Goal: Communication & Community: Answer question/provide support

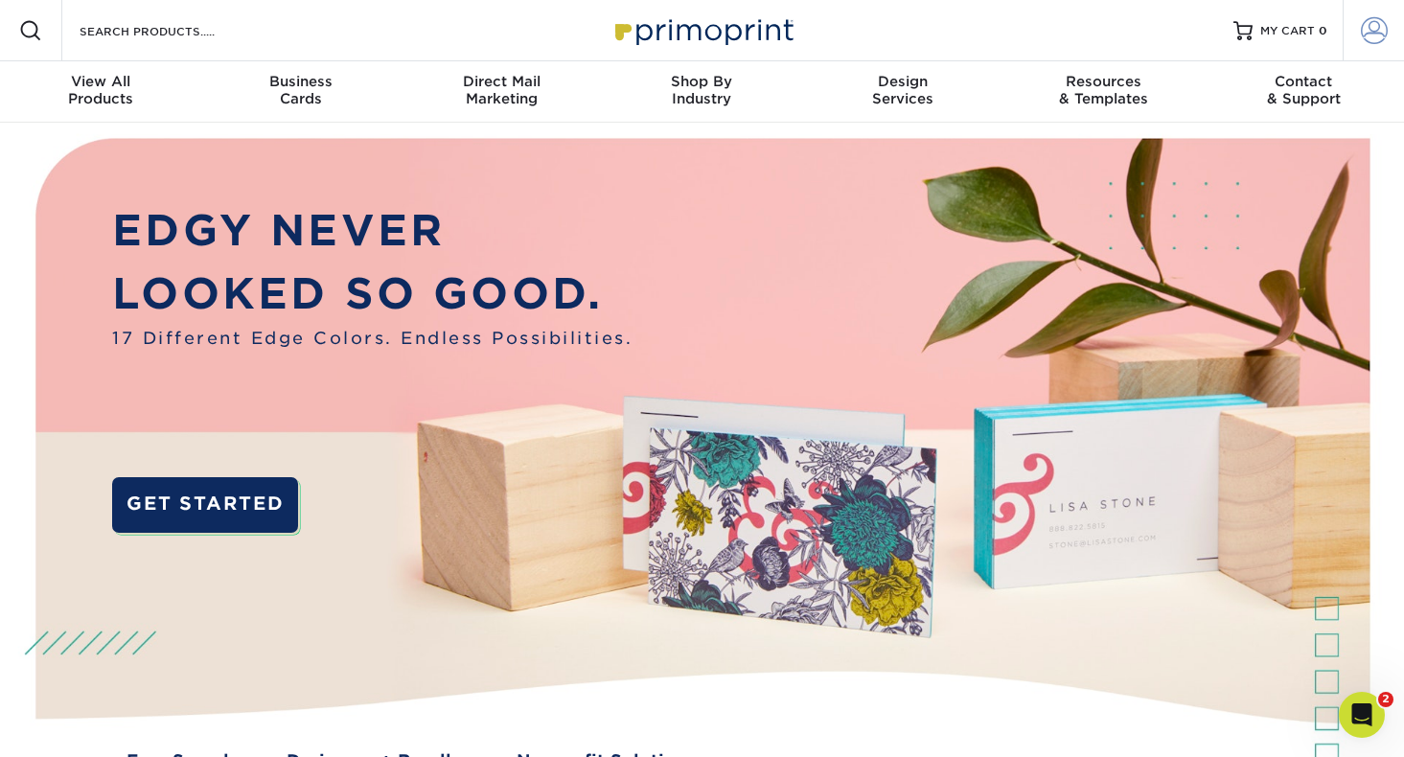
click at [1374, 38] on span at bounding box center [1374, 30] width 27 height 27
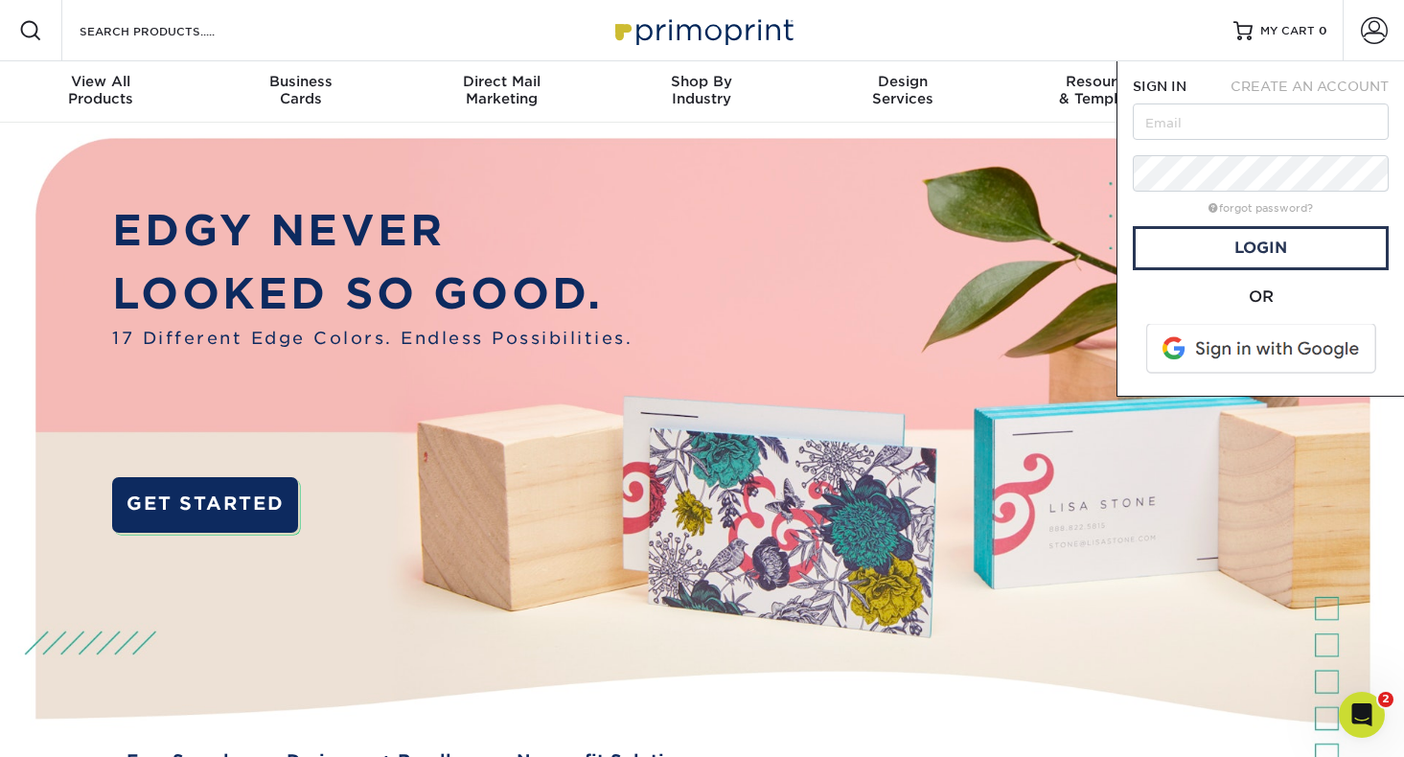
click at [1210, 347] on span at bounding box center [1262, 349] width 244 height 50
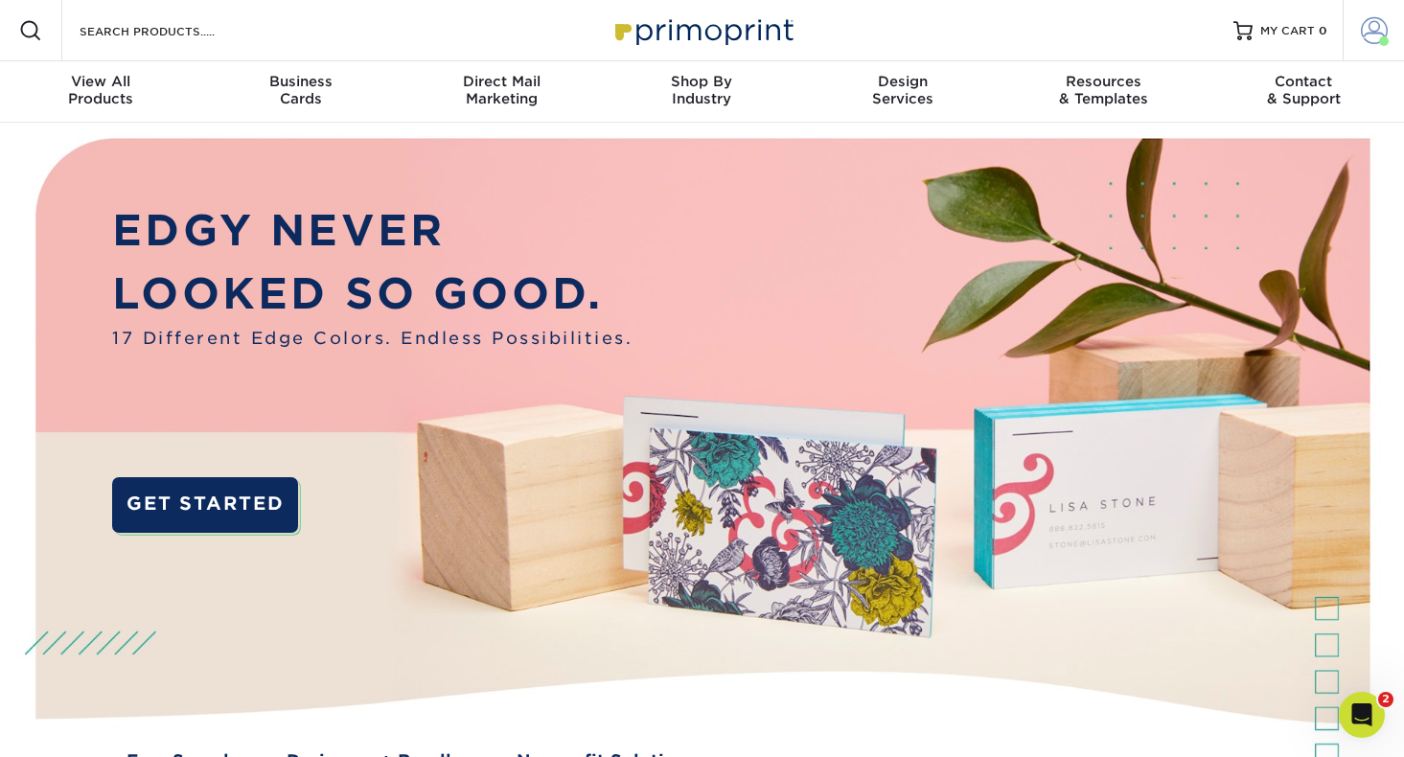
click at [1385, 31] on span at bounding box center [1374, 30] width 27 height 27
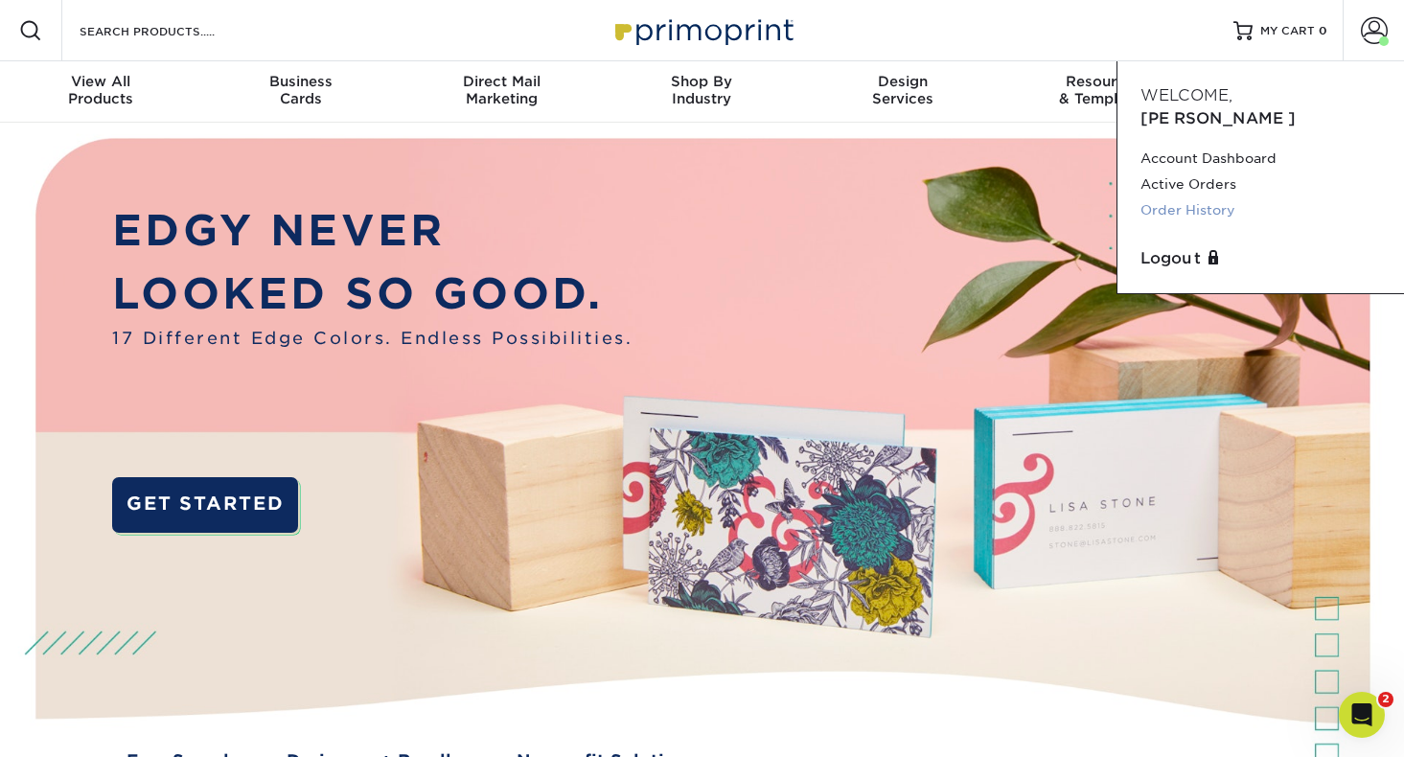
click at [1183, 197] on link "Order History" at bounding box center [1260, 210] width 241 height 26
click at [1225, 197] on link "Order History" at bounding box center [1260, 210] width 241 height 26
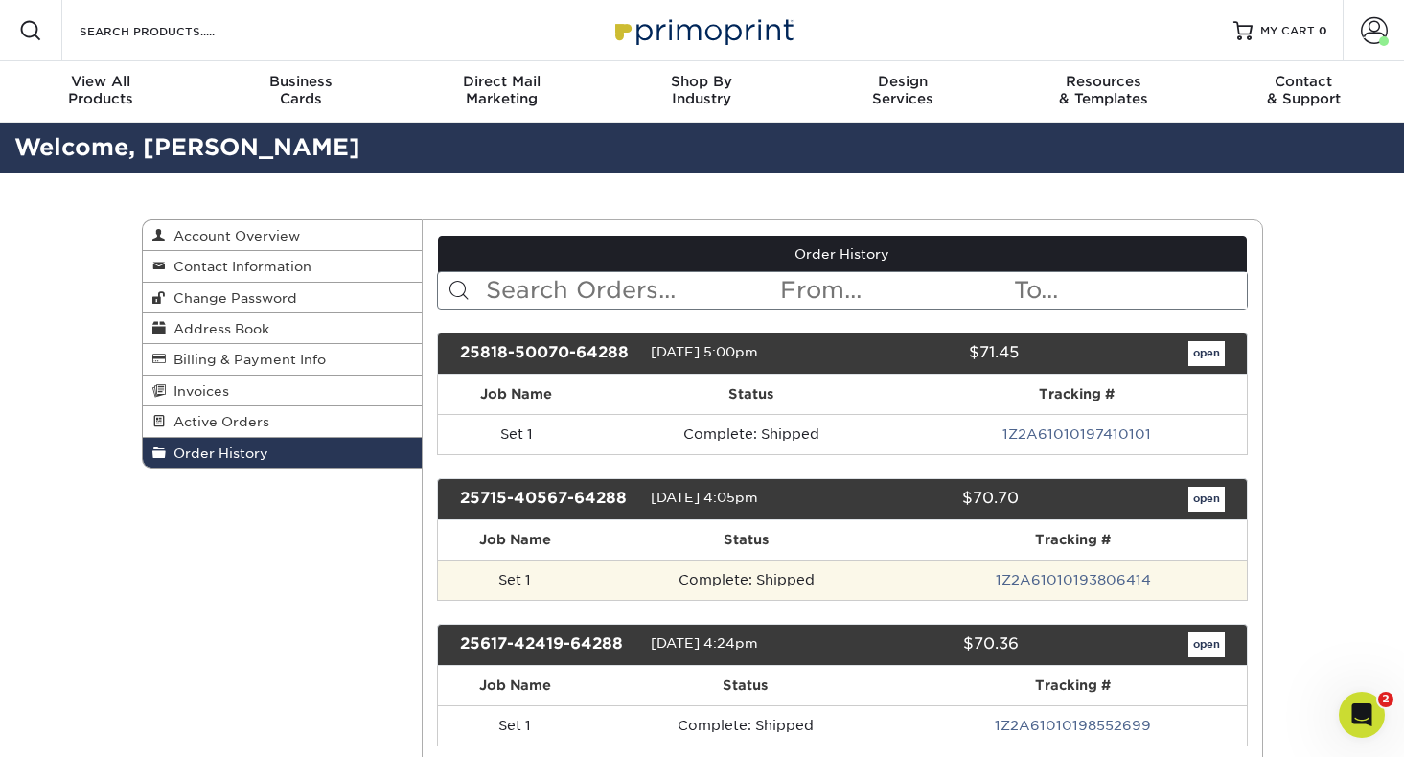
click at [796, 583] on td "Complete: Shipped" at bounding box center [746, 580] width 309 height 40
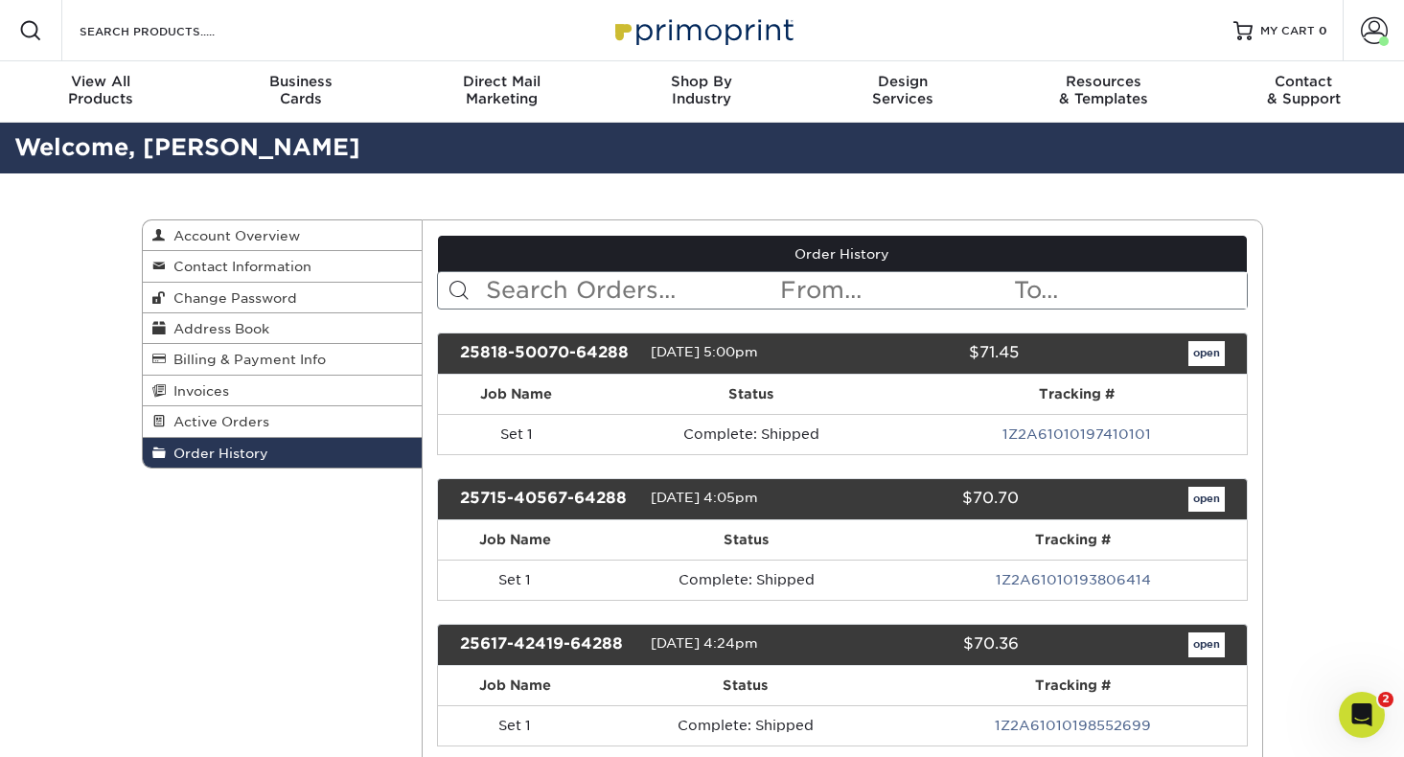
click at [731, 490] on span "07/15/2025 4:05pm" at bounding box center [704, 497] width 107 height 15
click at [575, 489] on div "25715-40567-64288" at bounding box center [548, 499] width 205 height 25
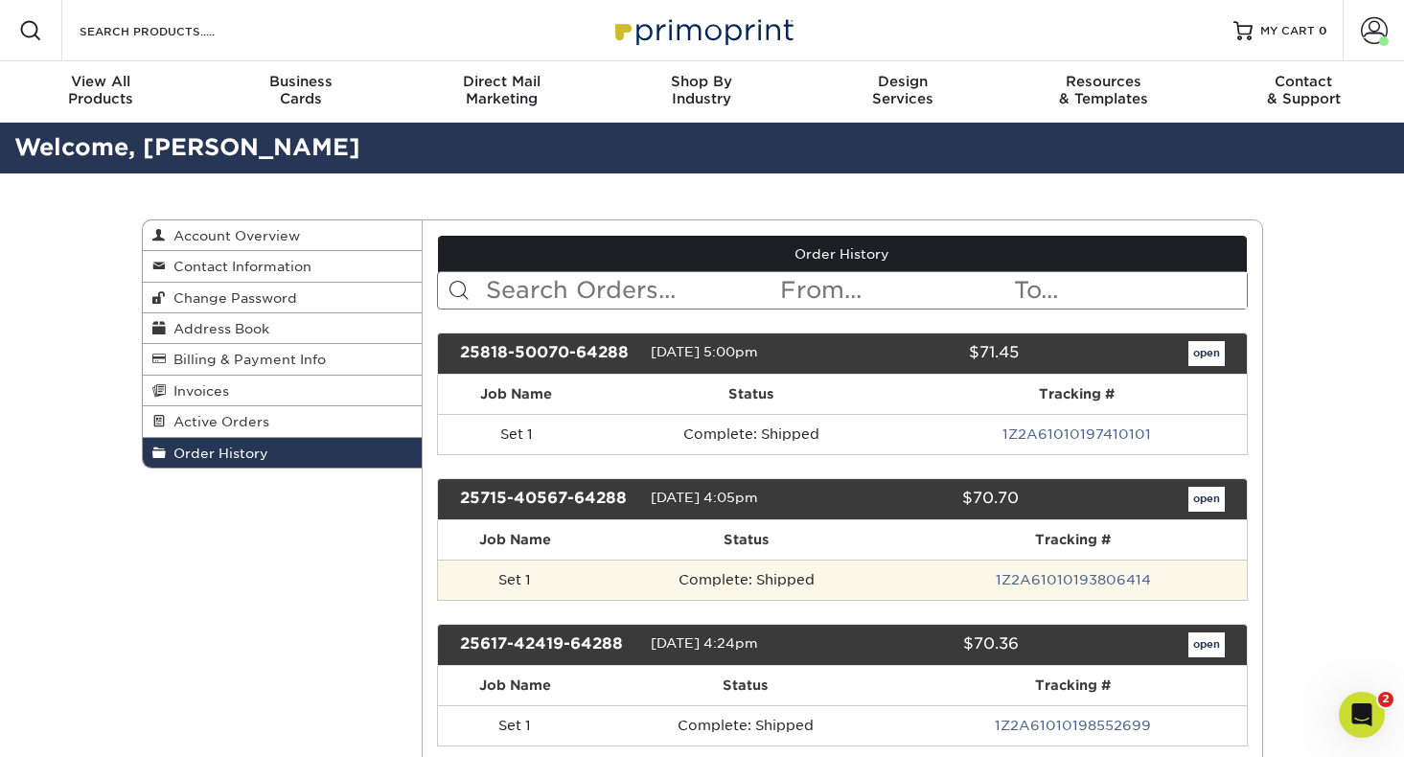
click at [522, 567] on td "Set 1" at bounding box center [515, 580] width 154 height 40
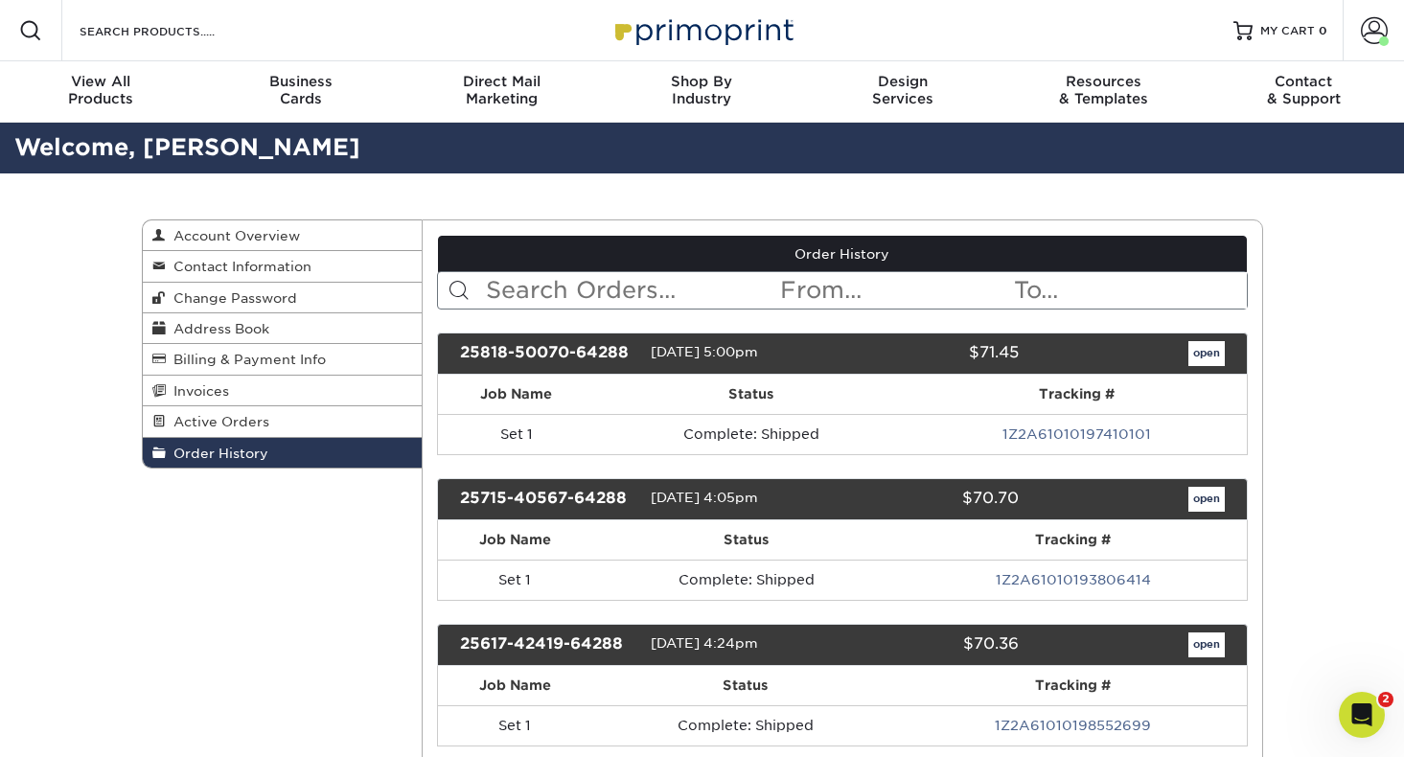
click at [1196, 495] on link "open" at bounding box center [1206, 499] width 36 height 25
click at [513, 359] on div "25818-50070-64288" at bounding box center [548, 353] width 205 height 25
click at [515, 353] on div "25818-50070-64288" at bounding box center [548, 353] width 205 height 25
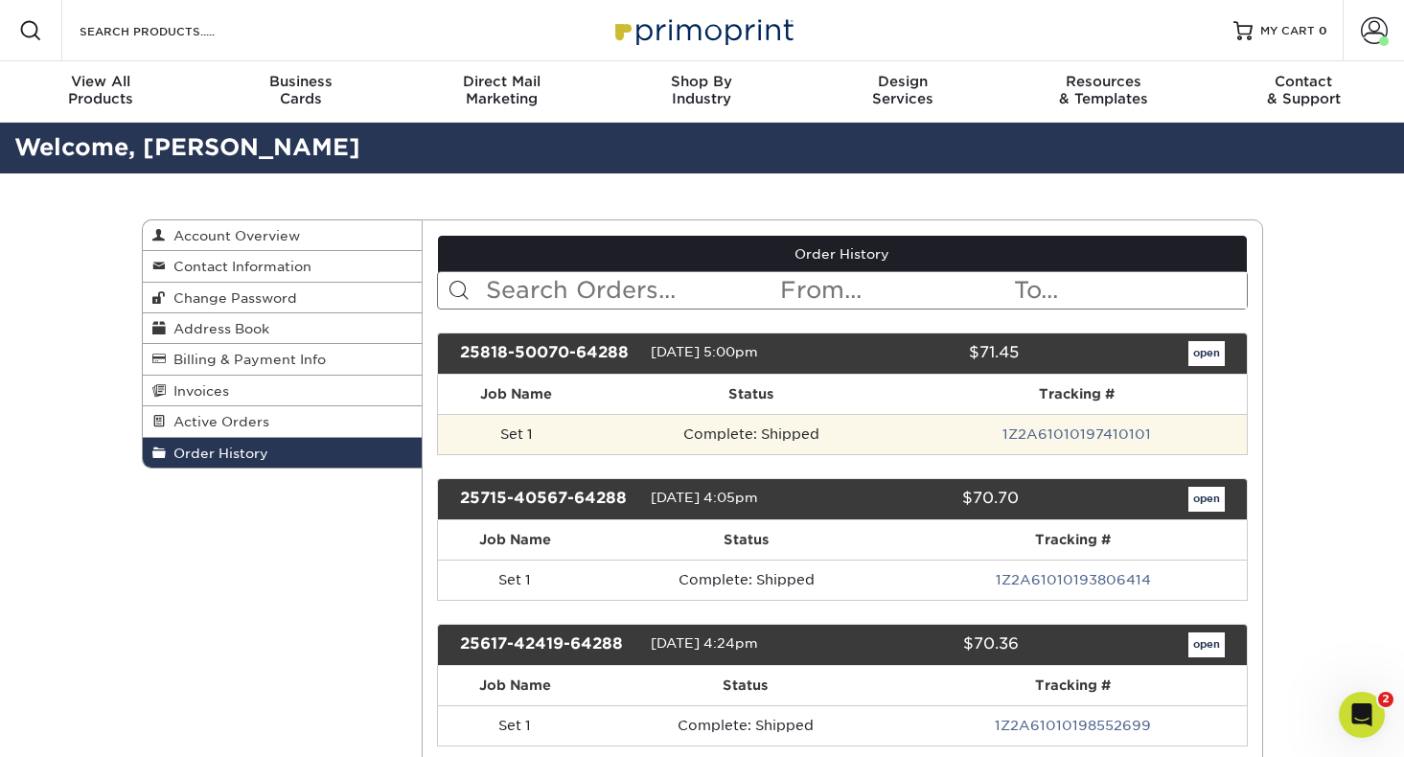
click at [789, 424] on td "Complete: Shipped" at bounding box center [750, 434] width 313 height 40
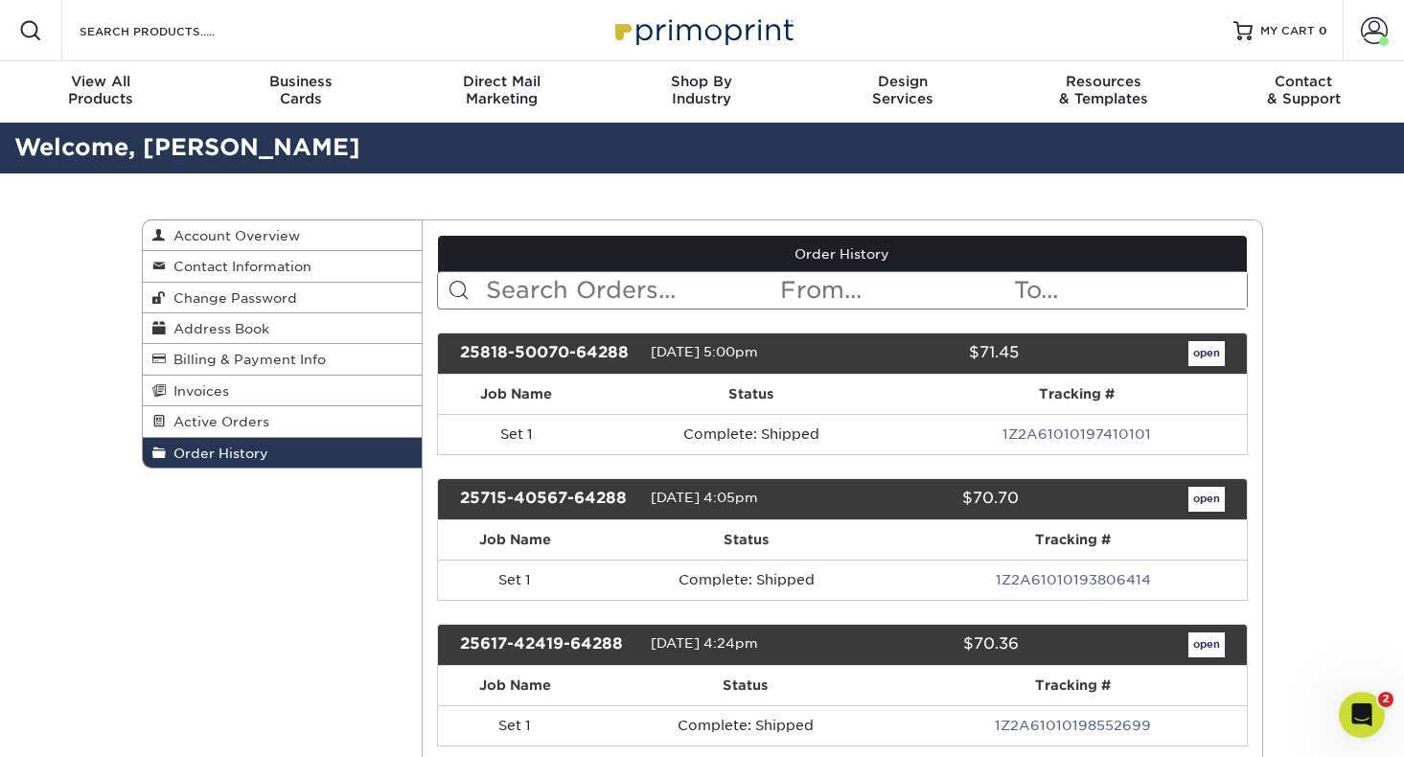
click at [1214, 355] on link "open" at bounding box center [1206, 353] width 36 height 25
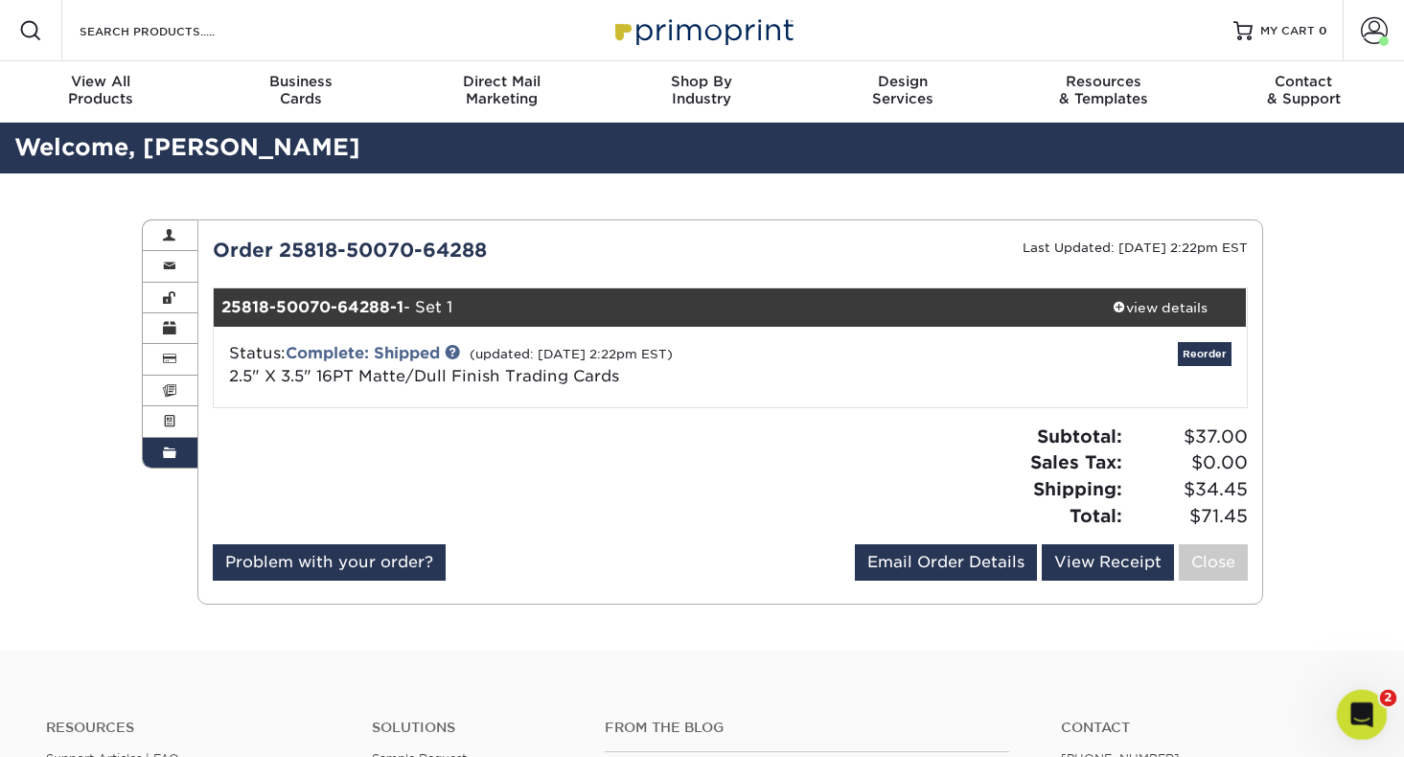
click at [1365, 717] on icon "Open Intercom Messenger" at bounding box center [1359, 713] width 32 height 32
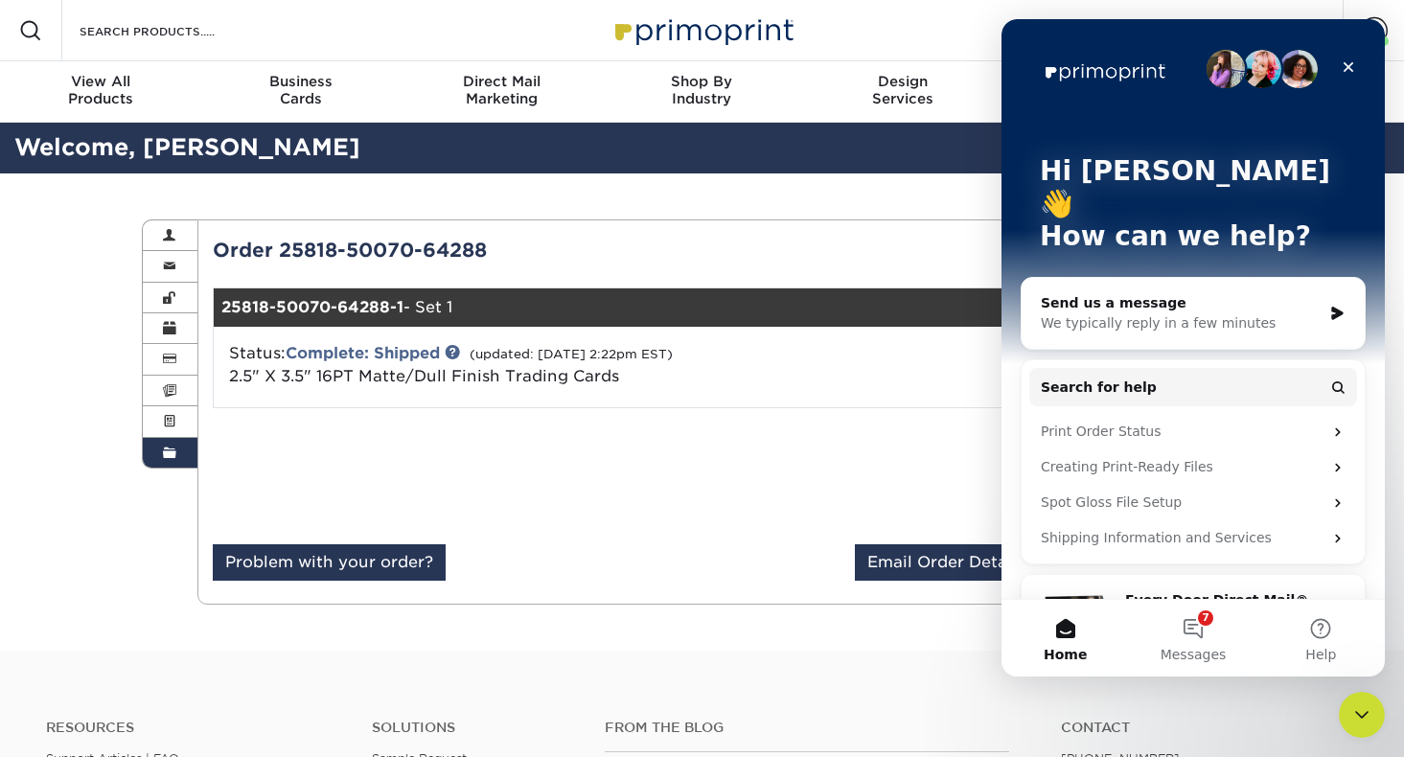
click at [1118, 313] on div "We typically reply in a few minutes" at bounding box center [1181, 323] width 281 height 20
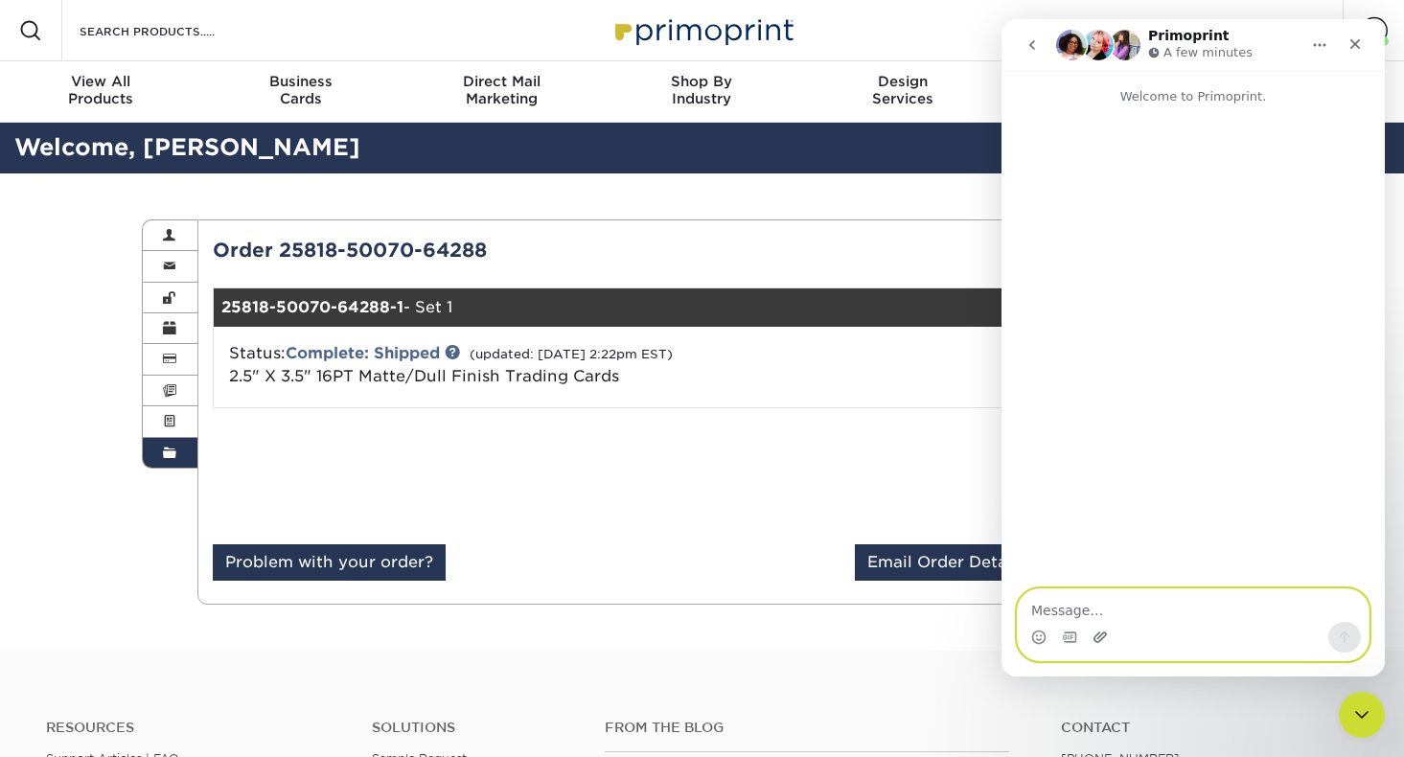
click at [1098, 637] on icon "Upload attachment" at bounding box center [1099, 636] width 13 height 11
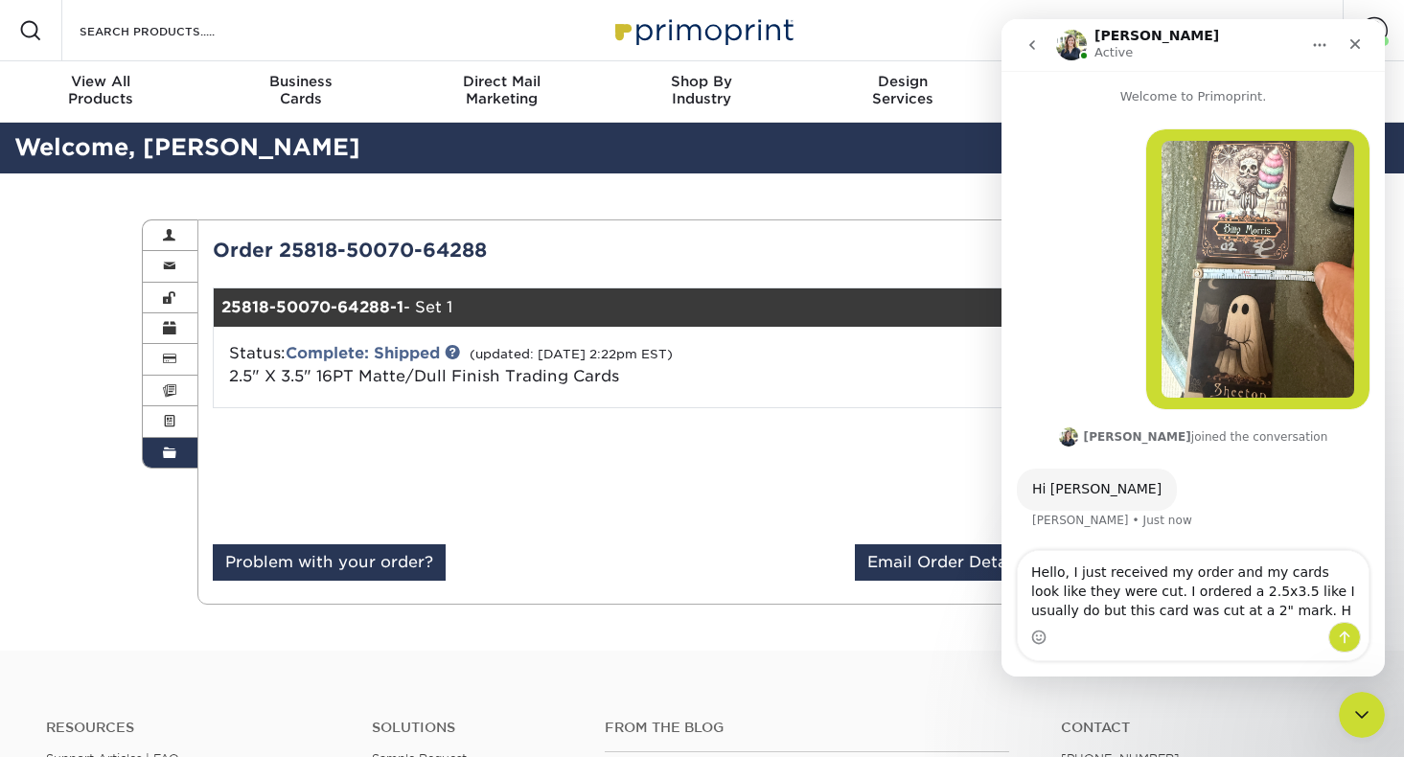
type textarea "Hello, I just received my order and my cards look like they were cut. I ordered…"
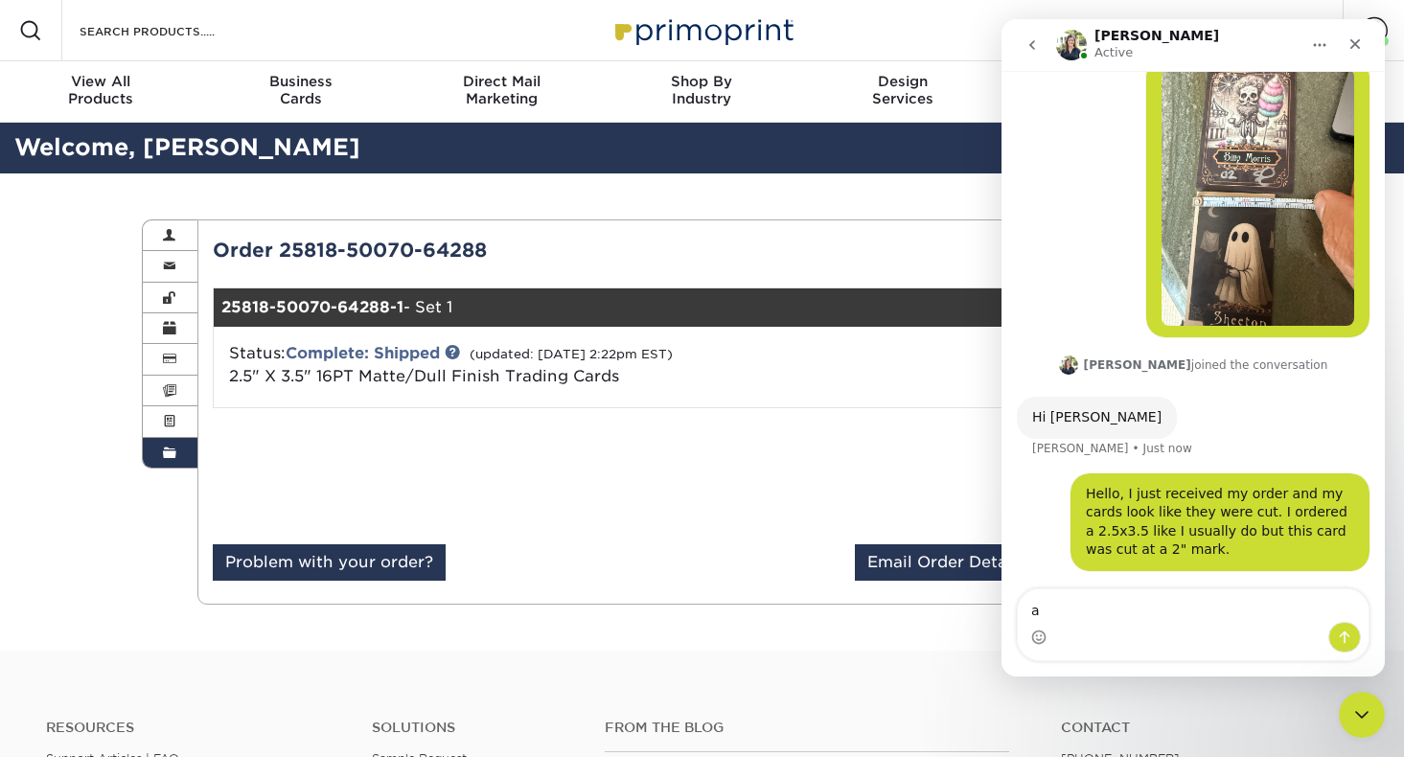
scroll to position [146, 0]
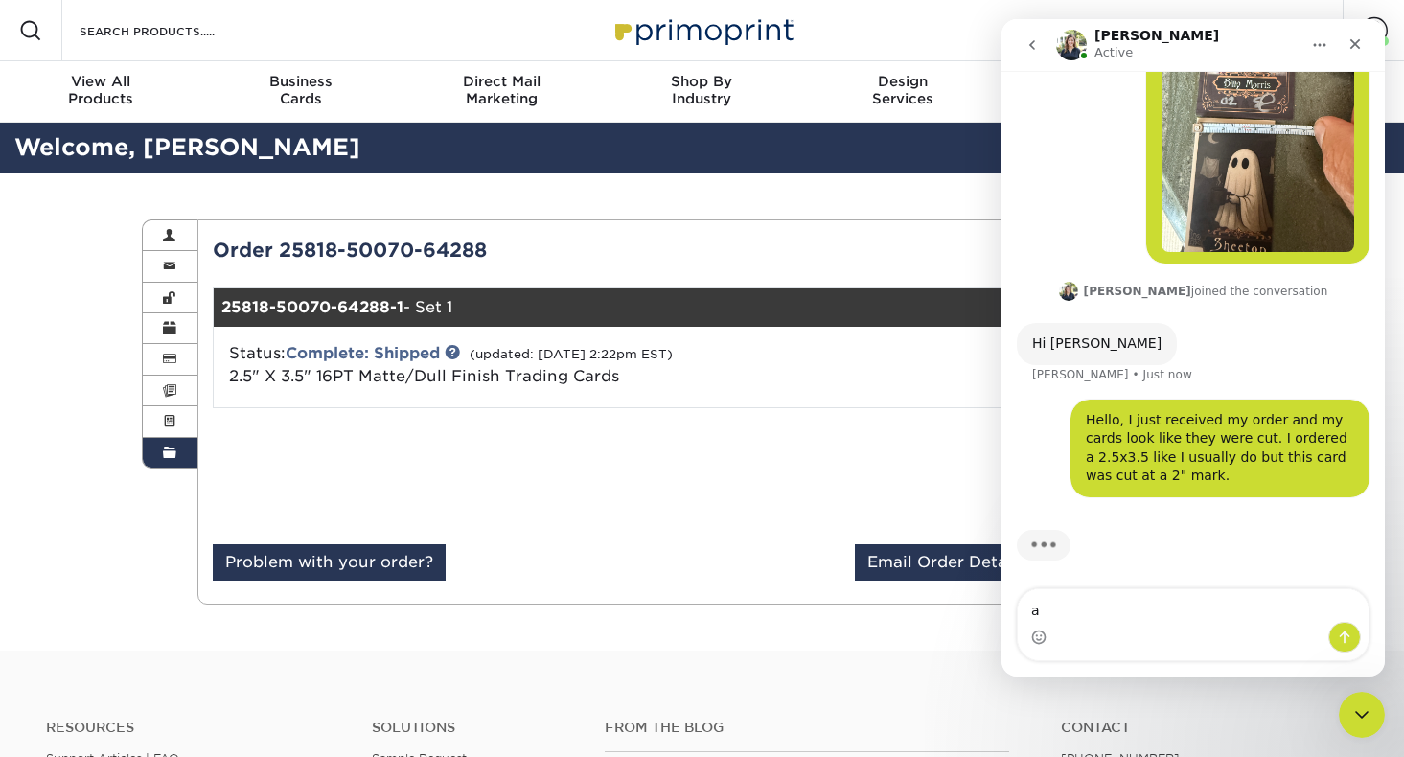
type textarea "a"
drag, startPoint x: 498, startPoint y: 246, endPoint x: 215, endPoint y: 239, distance: 283.7
click at [215, 239] on div "Order 25818-50070-64288" at bounding box center [464, 250] width 532 height 29
copy div "Order 25818-50070-64288"
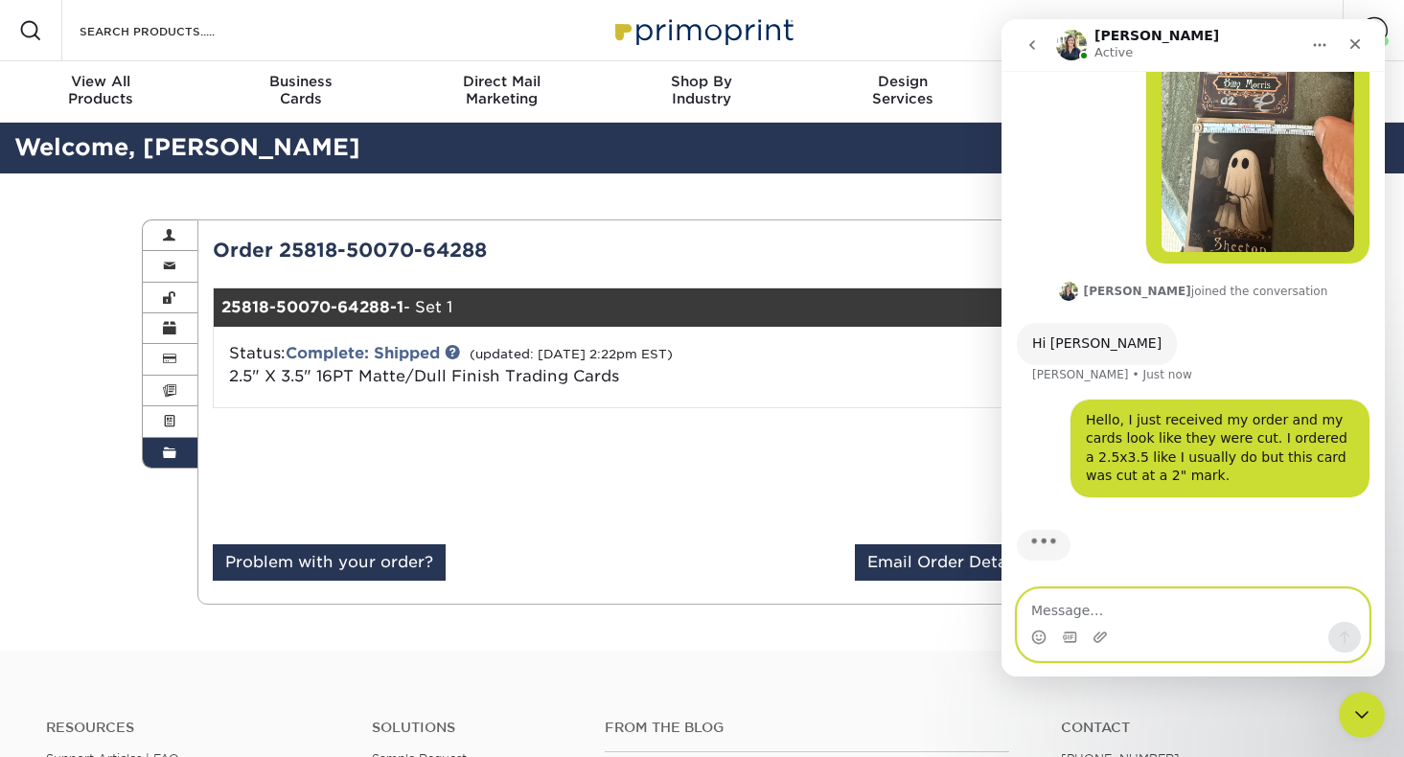
click at [1067, 609] on textarea "Message…" at bounding box center [1193, 605] width 351 height 33
paste textarea "Order 25818-50070-64288"
type textarea "Order 25818-50070-64288"
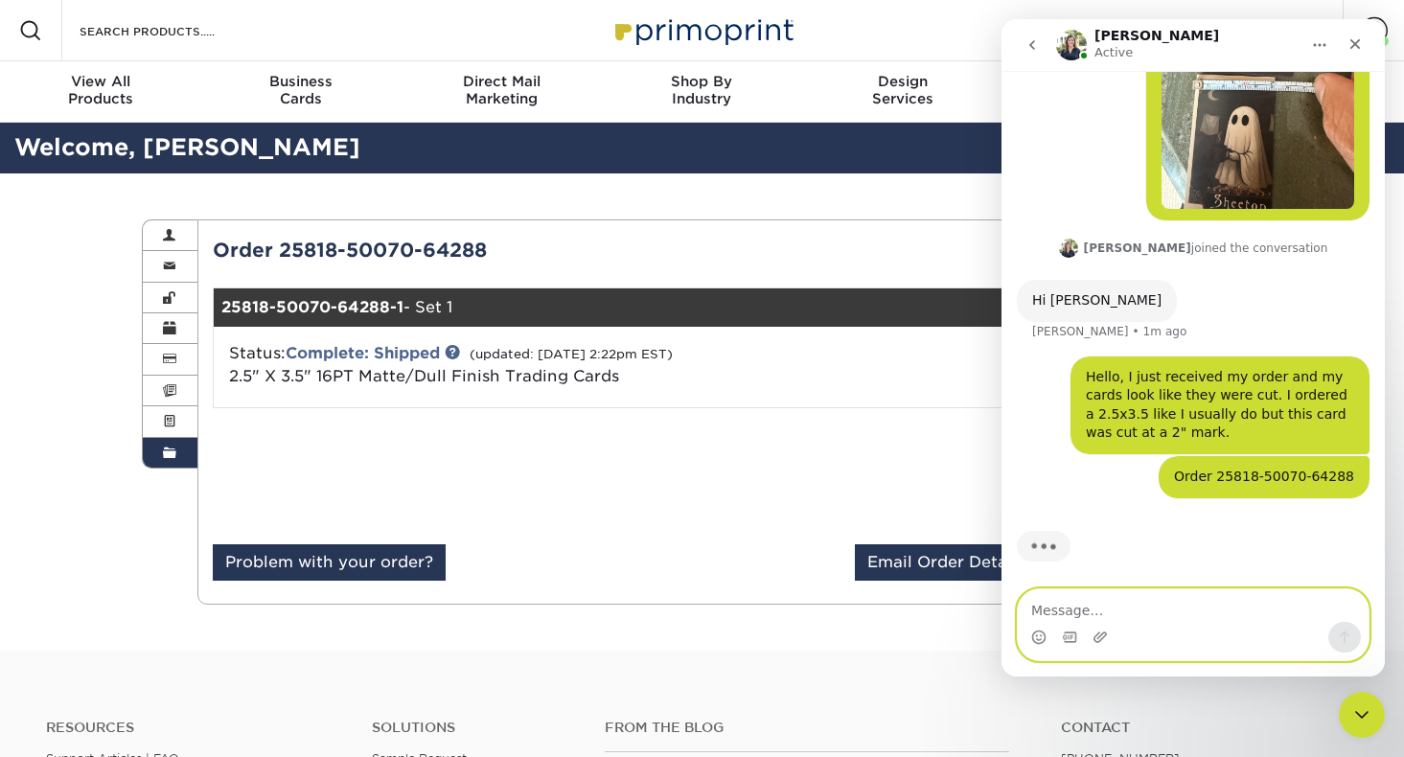
click at [1101, 613] on textarea "Message…" at bounding box center [1193, 605] width 351 height 33
click at [689, 584] on div "Problem with your order? Email Order Details [EMAIL_ADDRESS][DOMAIN_NAME] Send …" at bounding box center [730, 566] width 1035 height 44
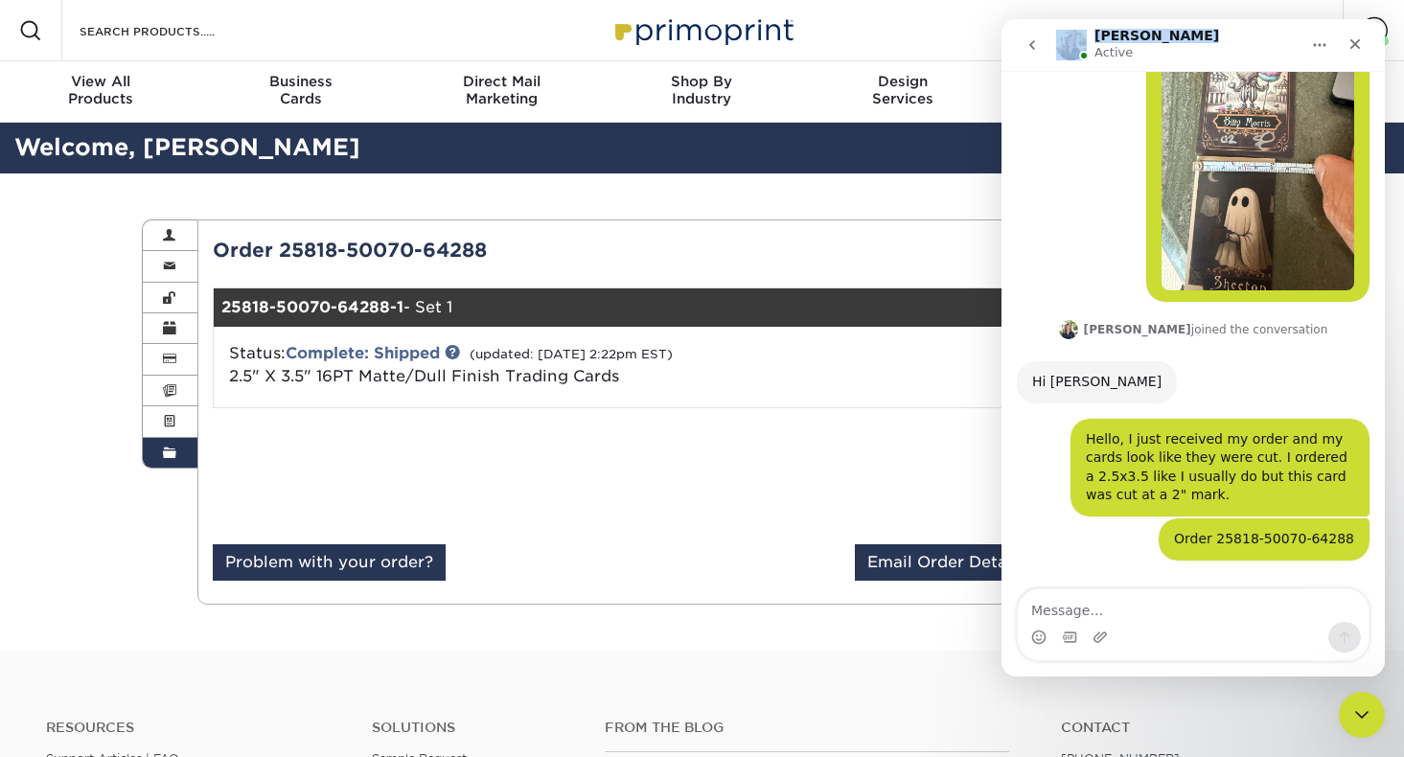
drag, startPoint x: 1196, startPoint y: 38, endPoint x: 590, endPoint y: 31, distance: 605.6
click html "[PERSON_NAME] Active Welcome to Primoprint. [PERSON_NAME] • 2m ago [PERSON_NAME…"
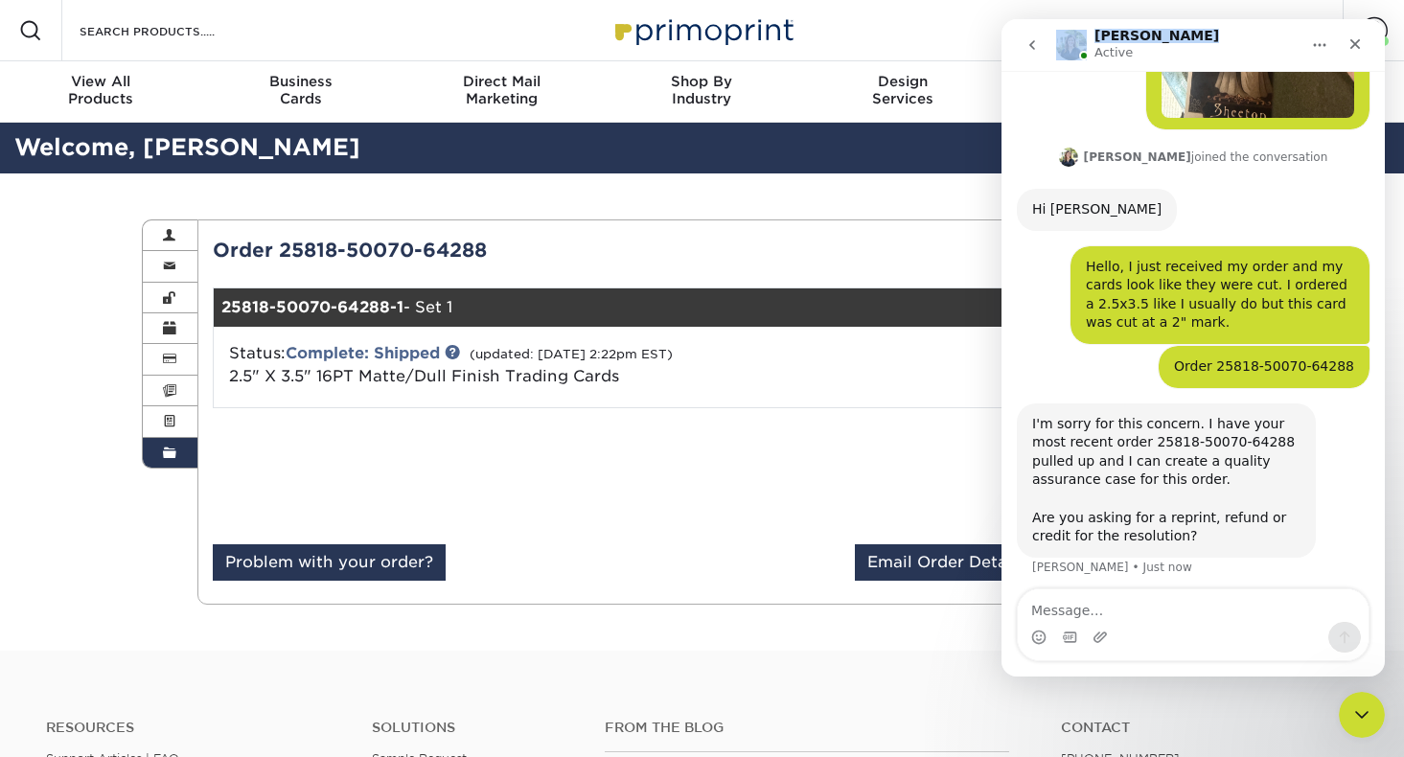
scroll to position [281, 0]
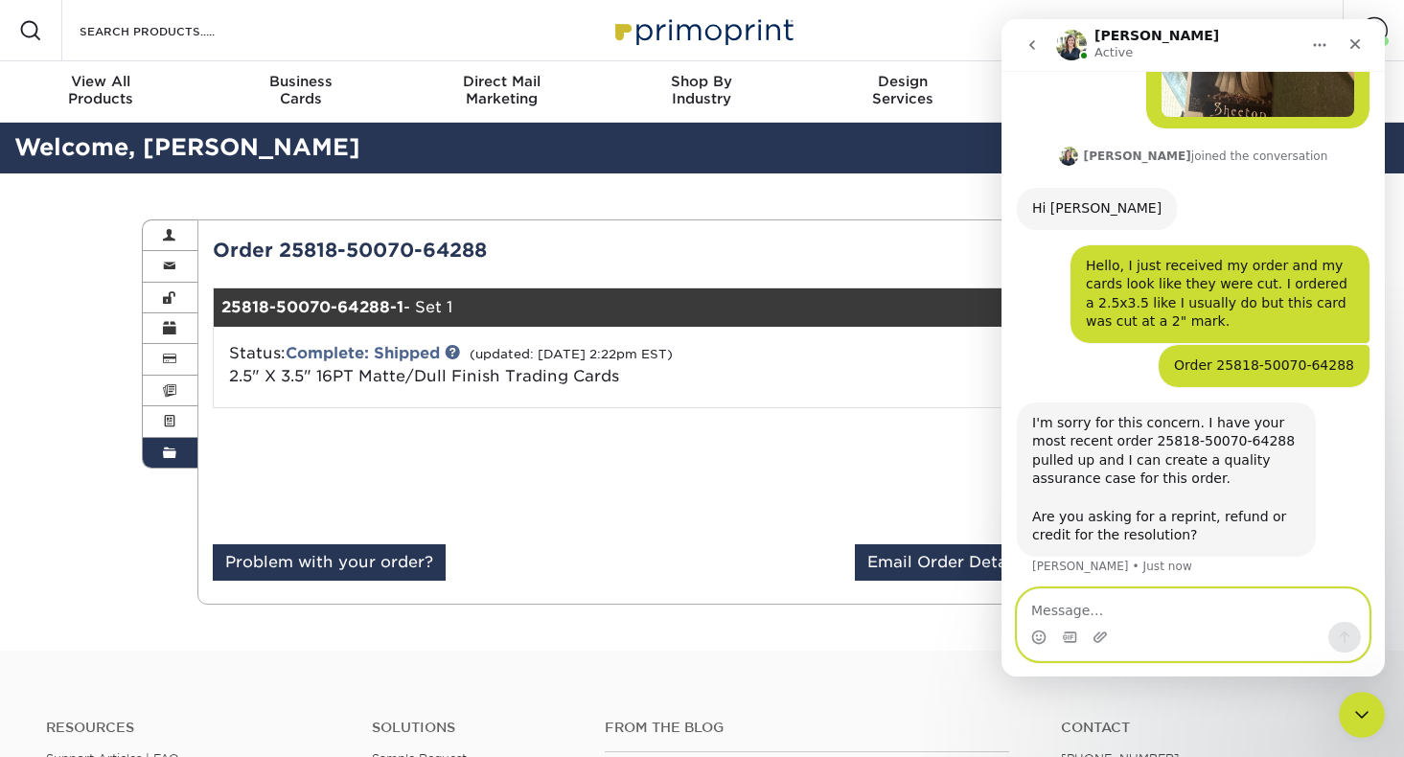
click at [1101, 605] on textarea "Message…" at bounding box center [1193, 605] width 351 height 33
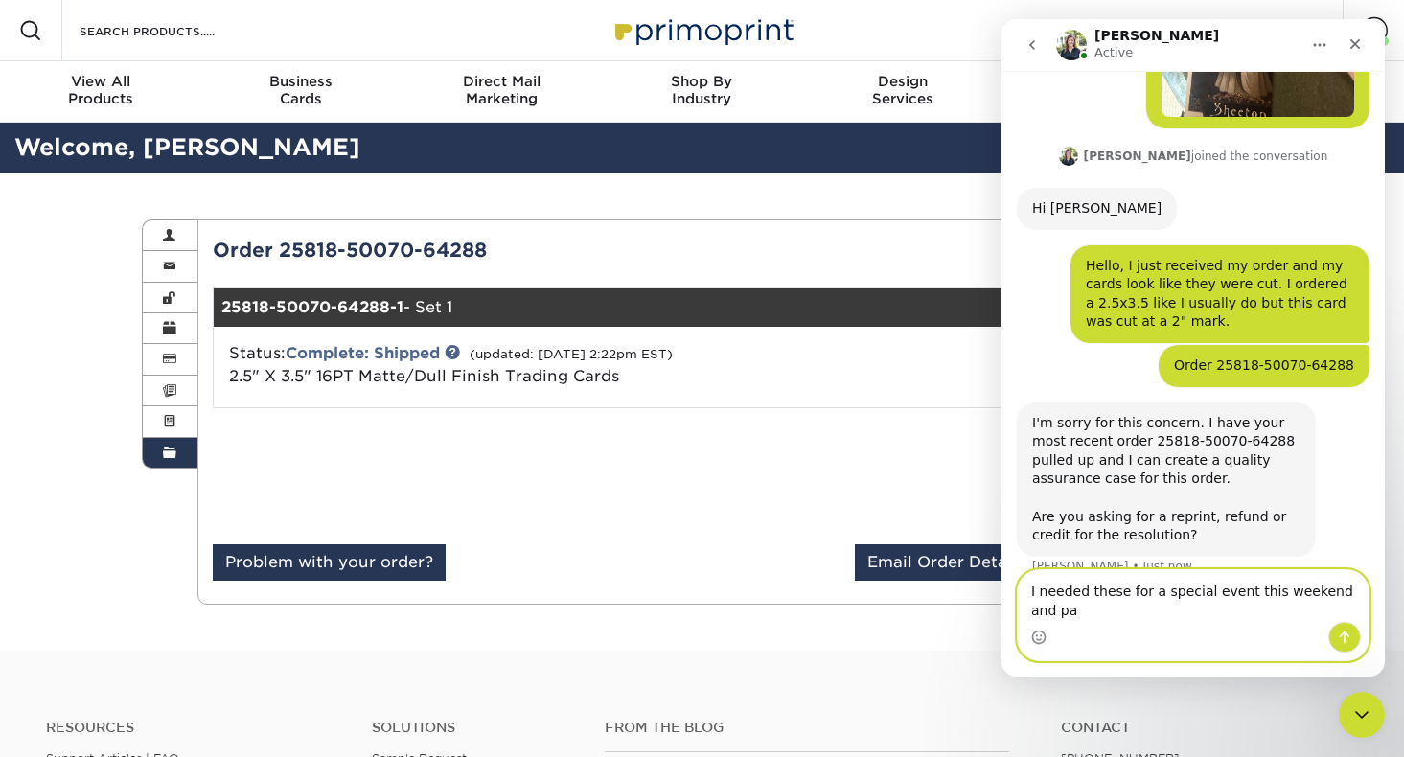
scroll to position [300, 0]
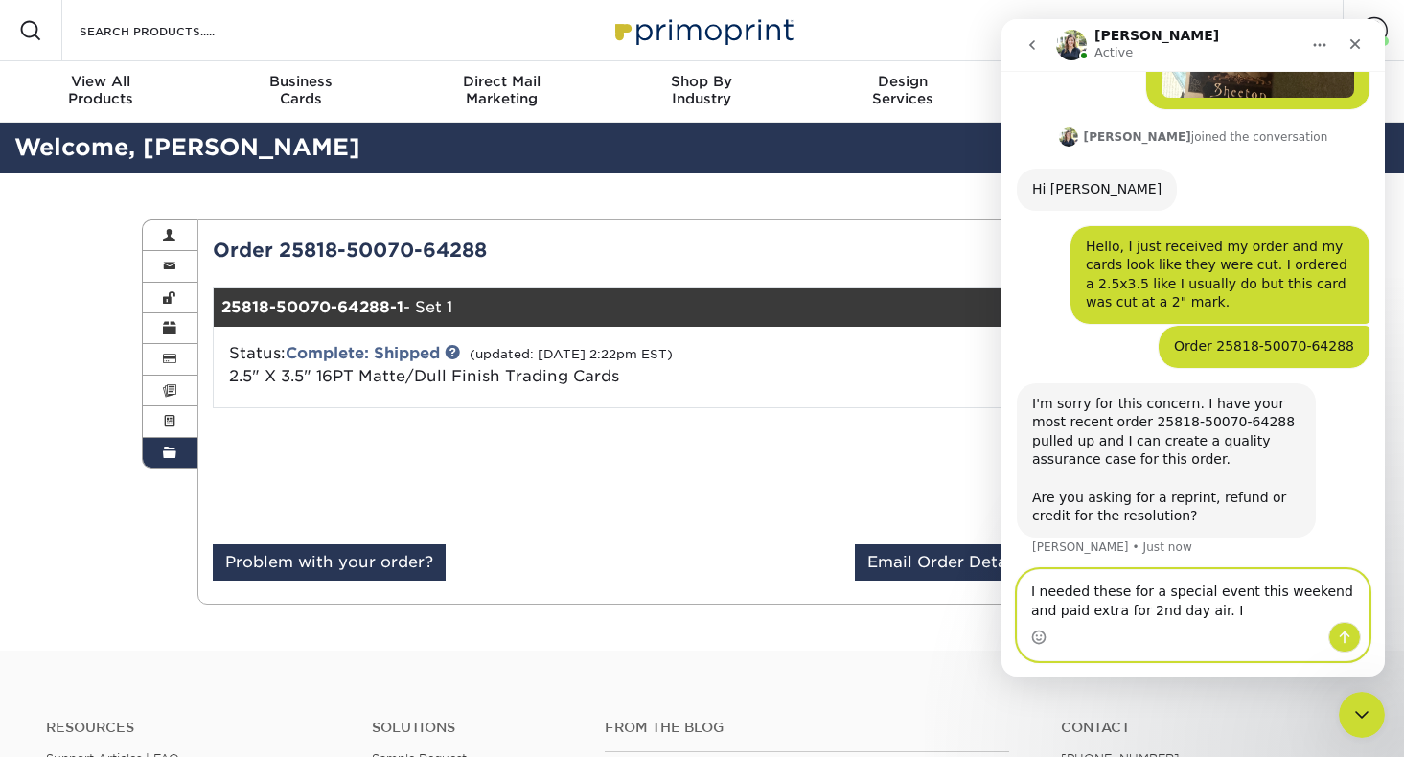
type textarea "I needed these for a special event this weekend and paid extra for 2nd day air."
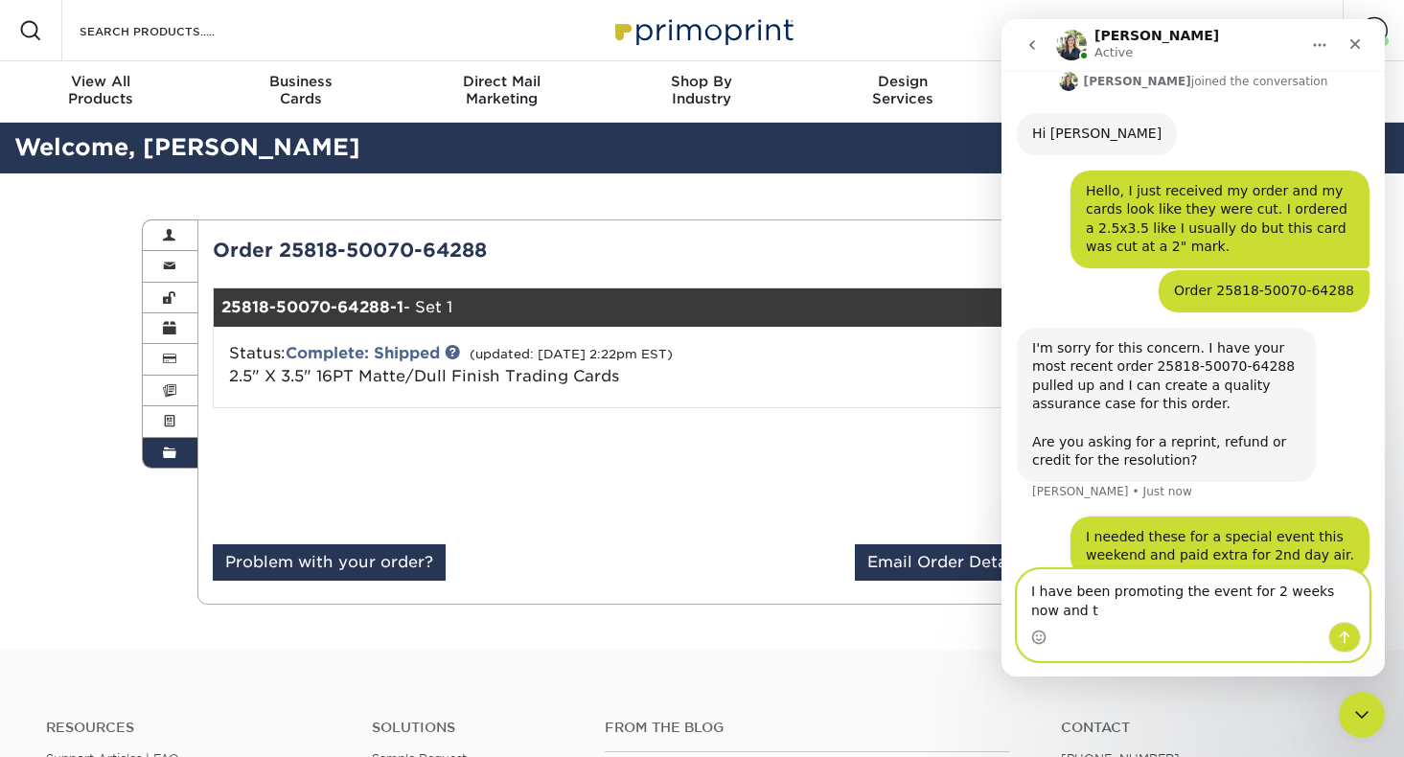
scroll to position [375, 0]
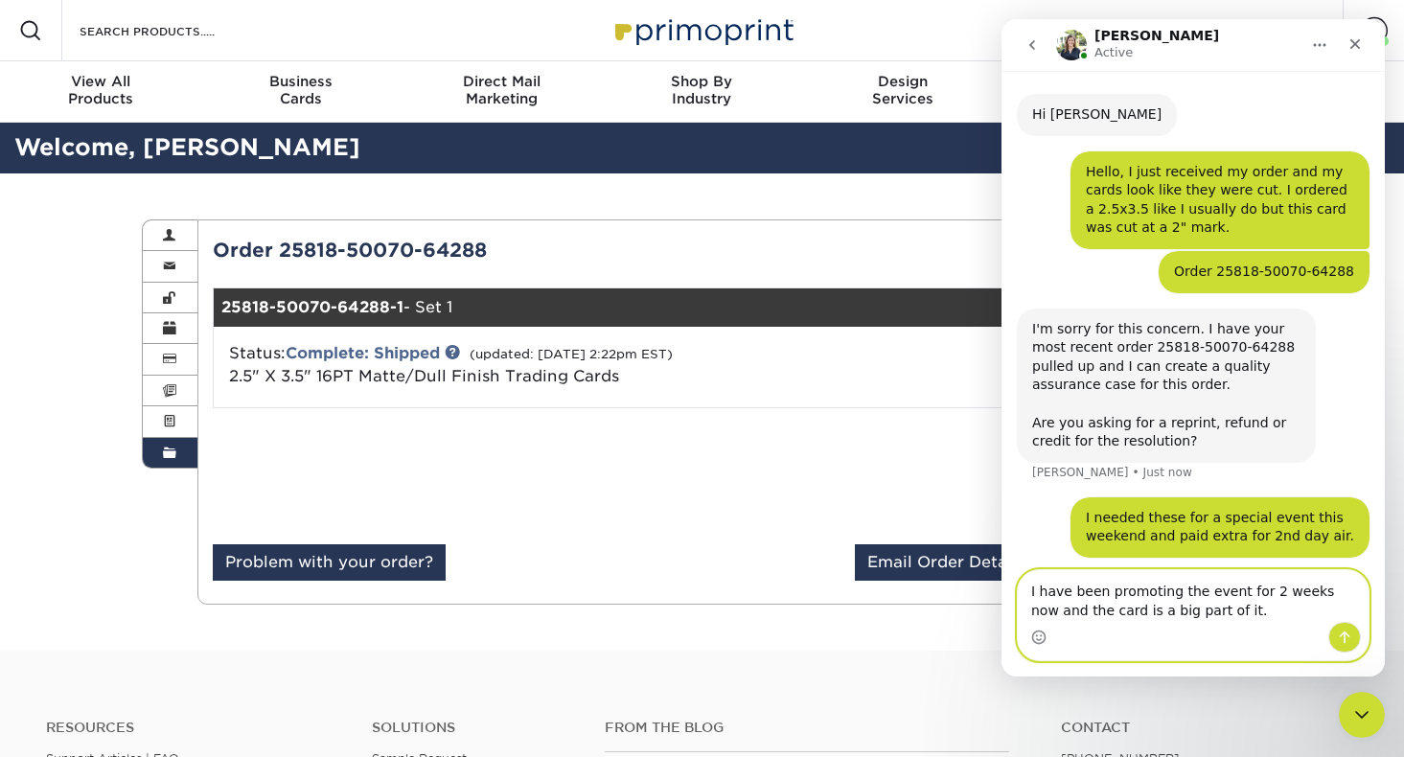
type textarea "I have been promoting the event for 2 weeks now and the card is a big part of i…"
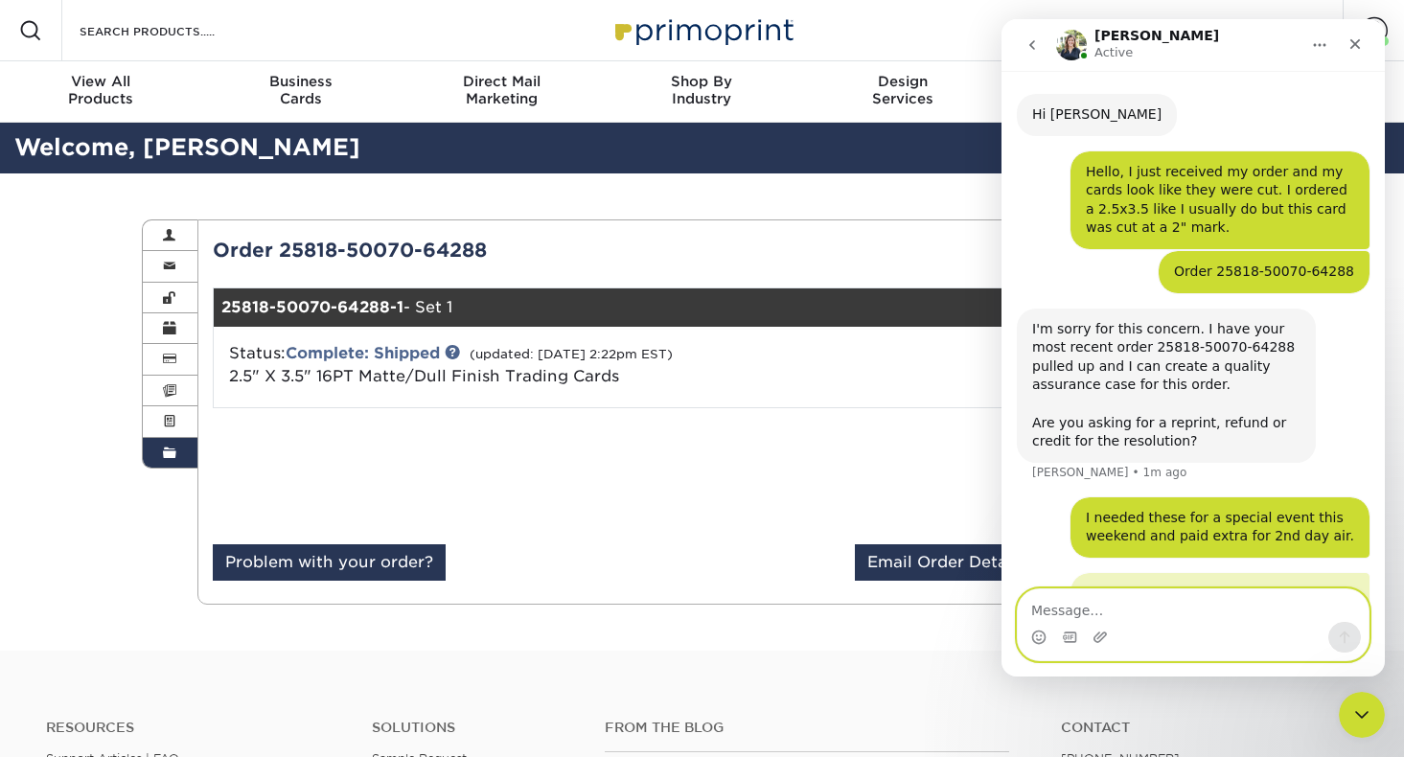
scroll to position [417, 0]
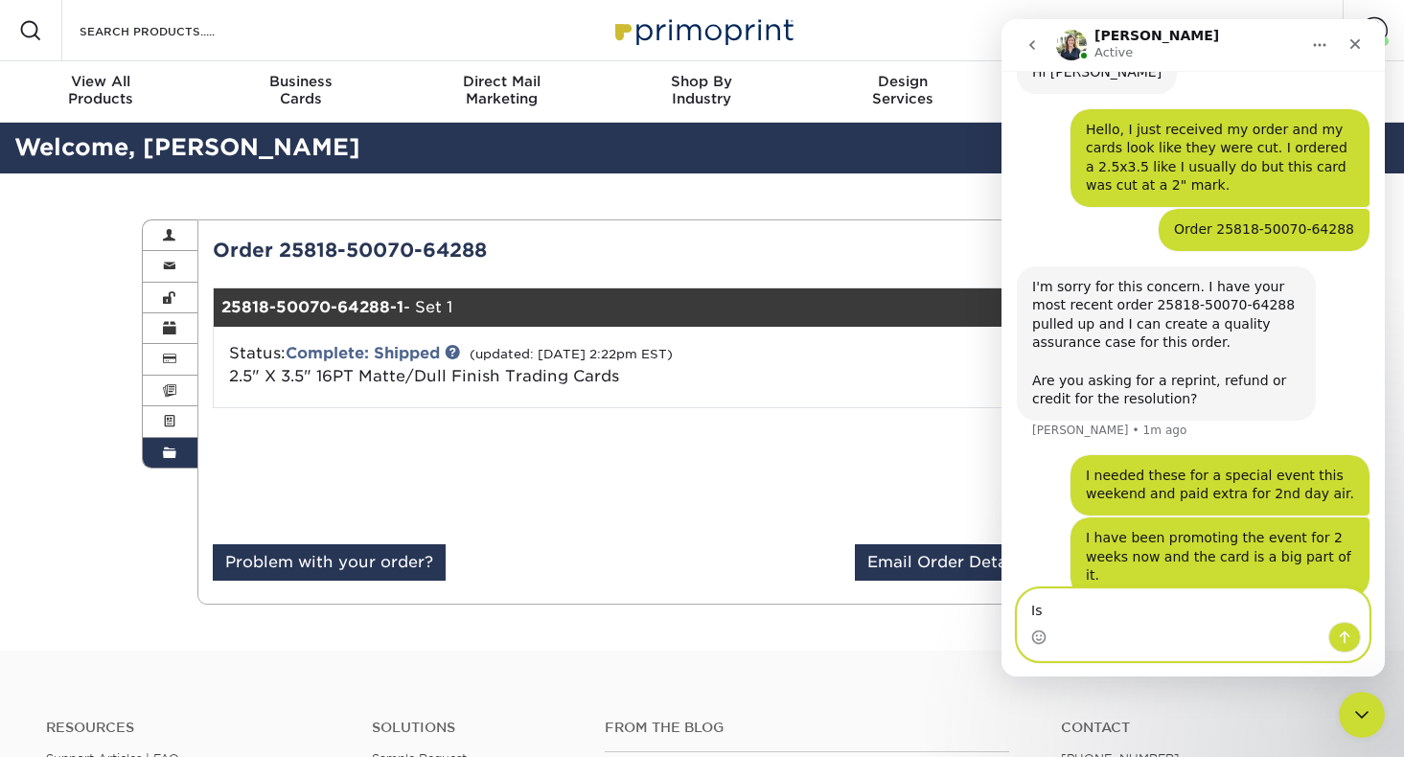
type textarea "I"
type textarea "How soon can this be fixed"
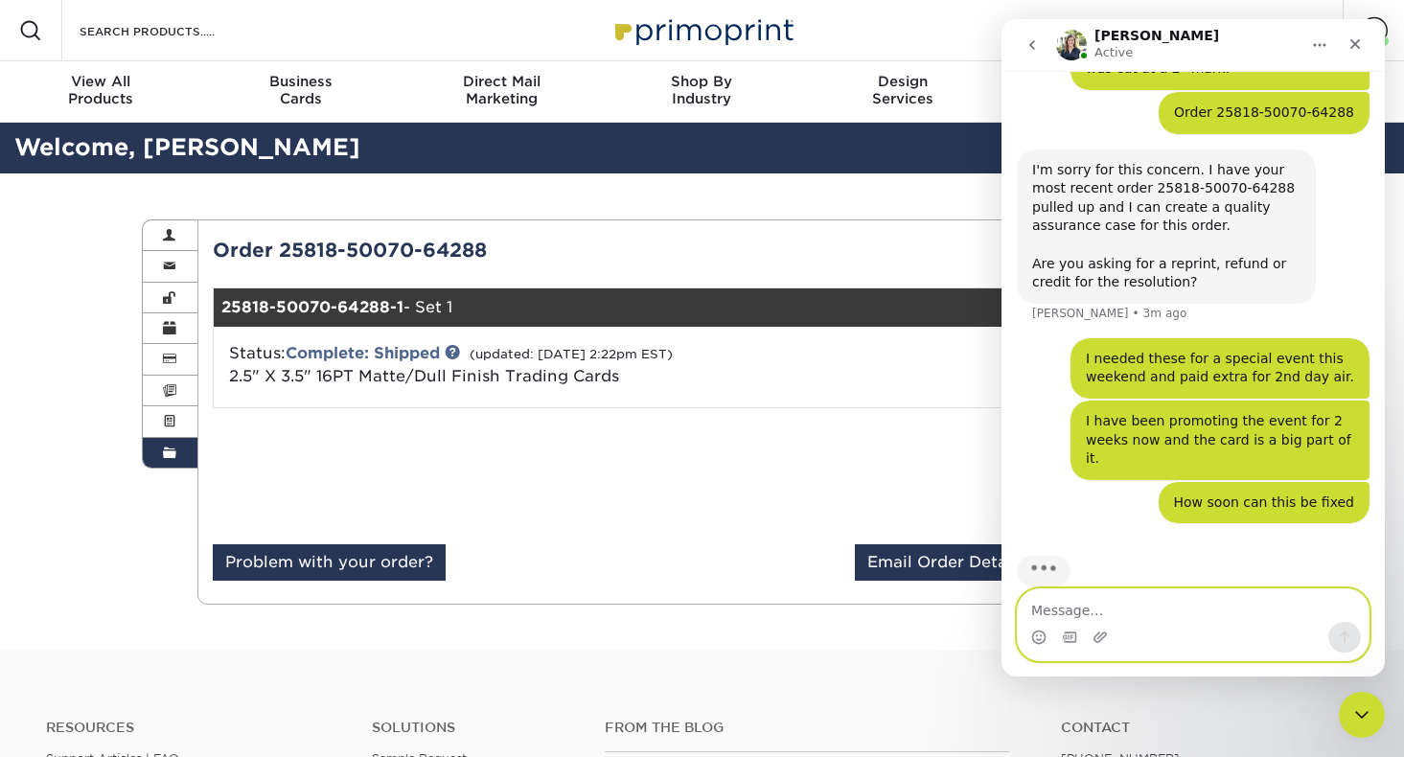
scroll to position [460, 0]
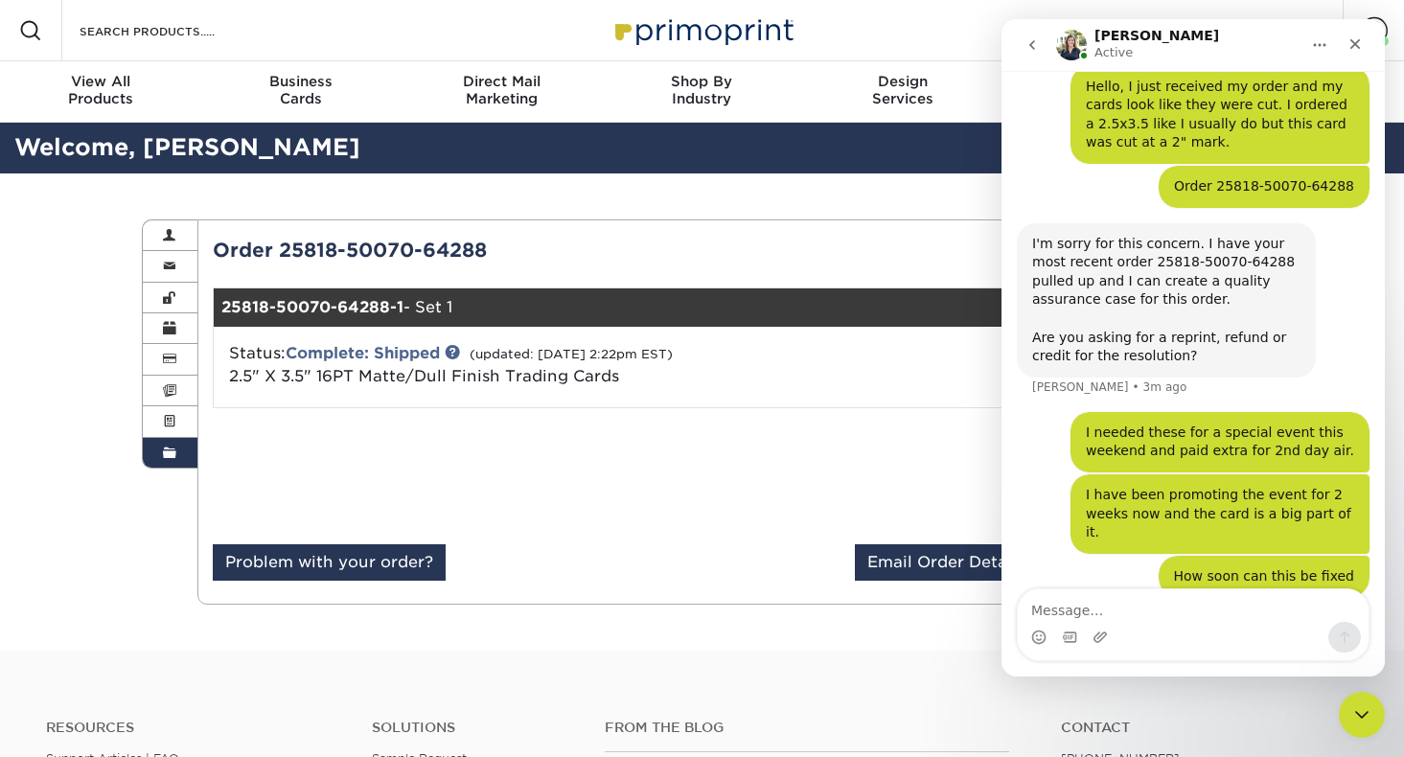
drag, startPoint x: 903, startPoint y: 649, endPoint x: 904, endPoint y: 37, distance: 611.3
click at [904, 37] on div "Resources Menu Search Products Account [PERSON_NAME] Account Dashboard Active O…" at bounding box center [702, 30] width 1404 height 61
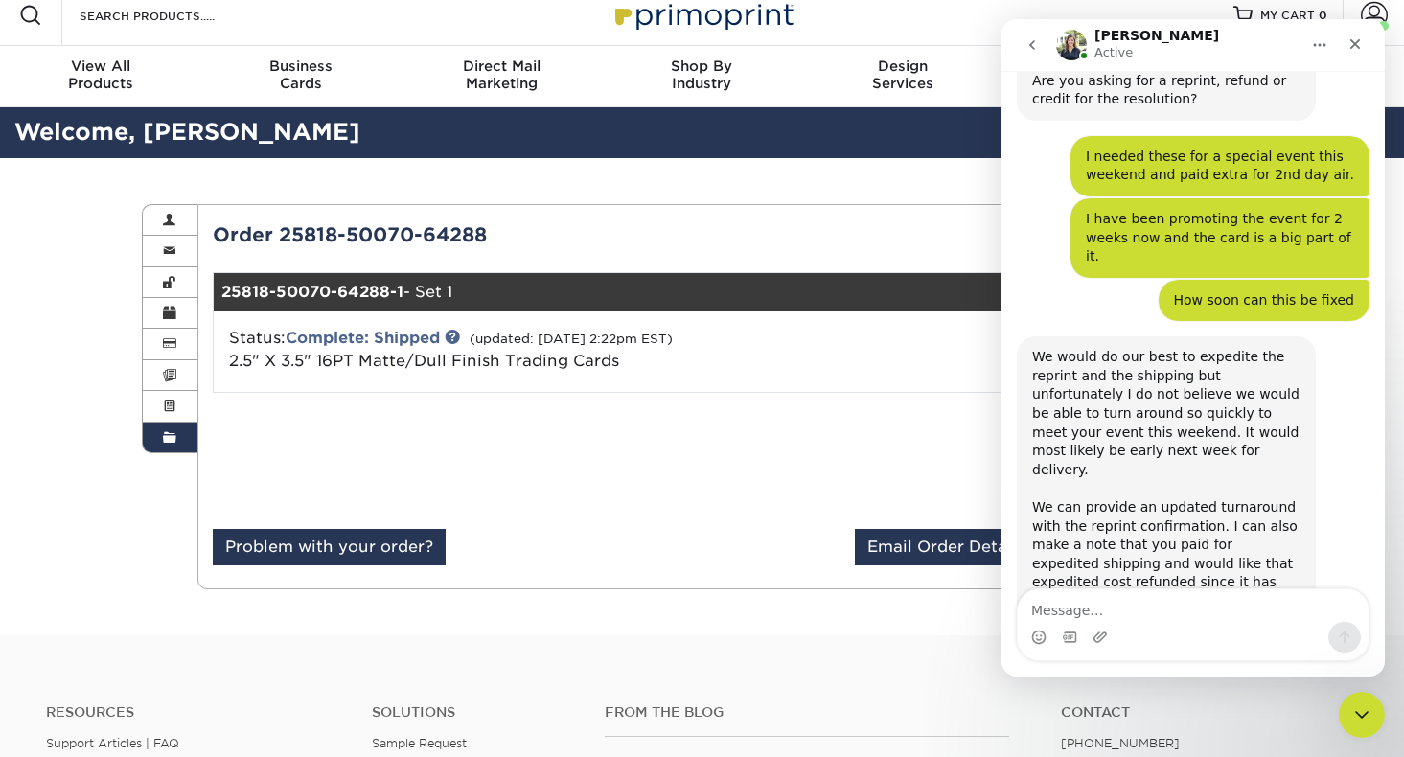
scroll to position [25, 0]
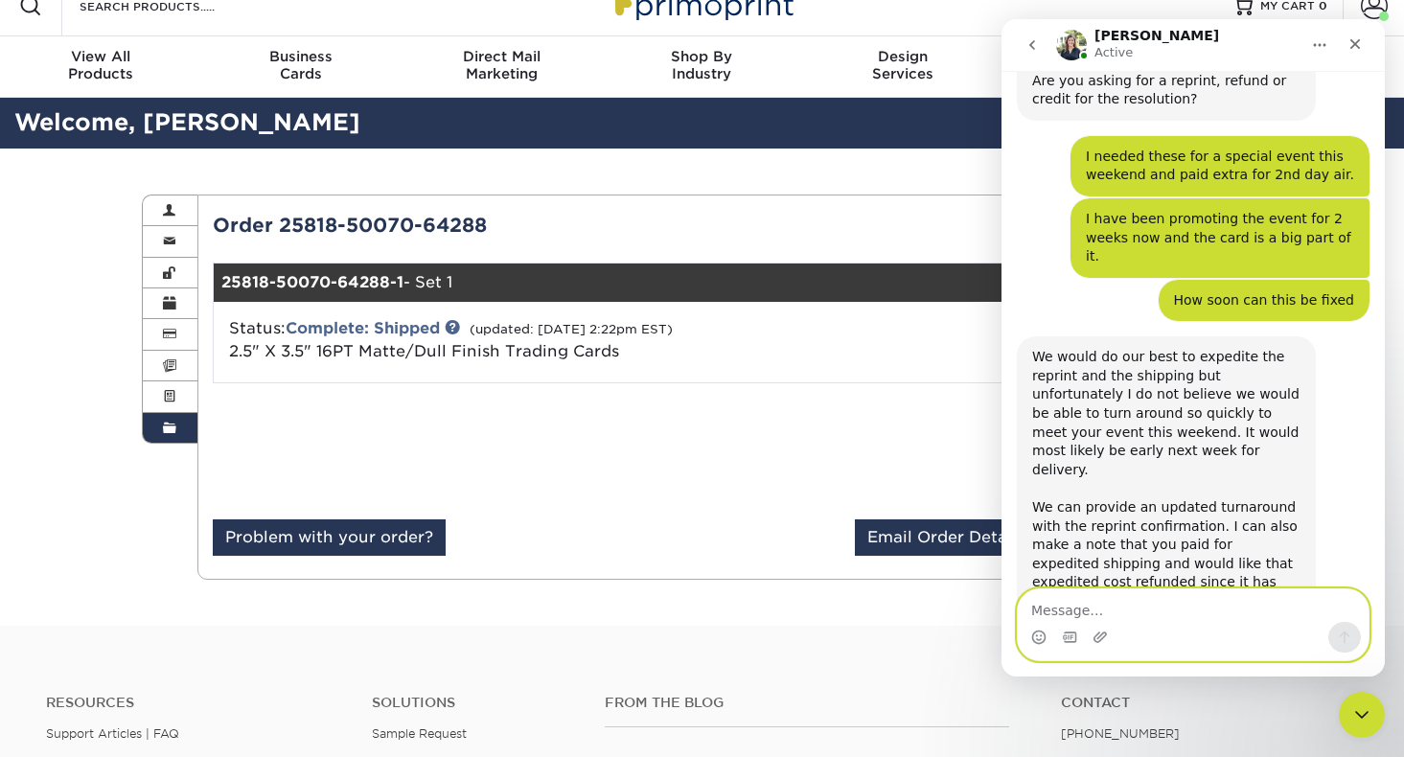
click at [1109, 601] on textarea "Message…" at bounding box center [1193, 605] width 351 height 33
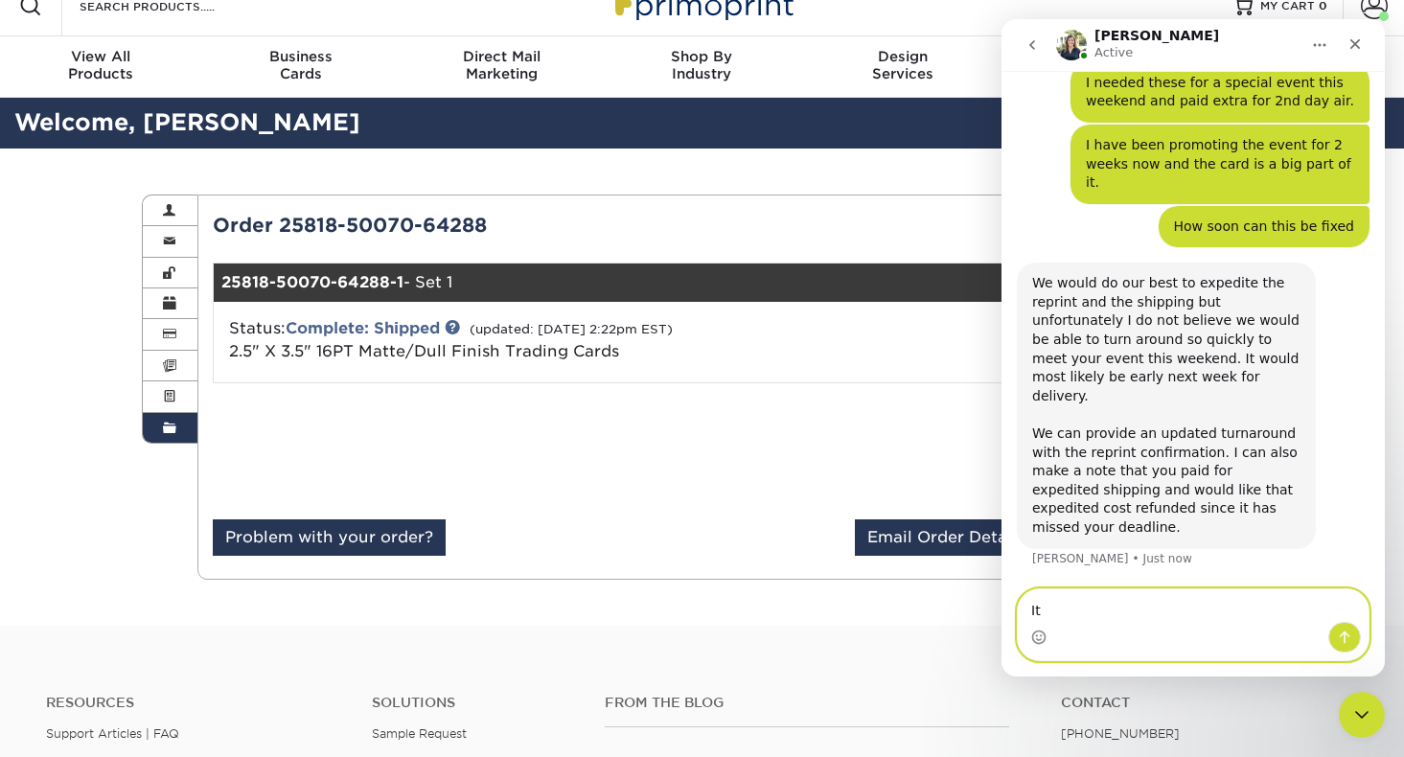
type textarea "I"
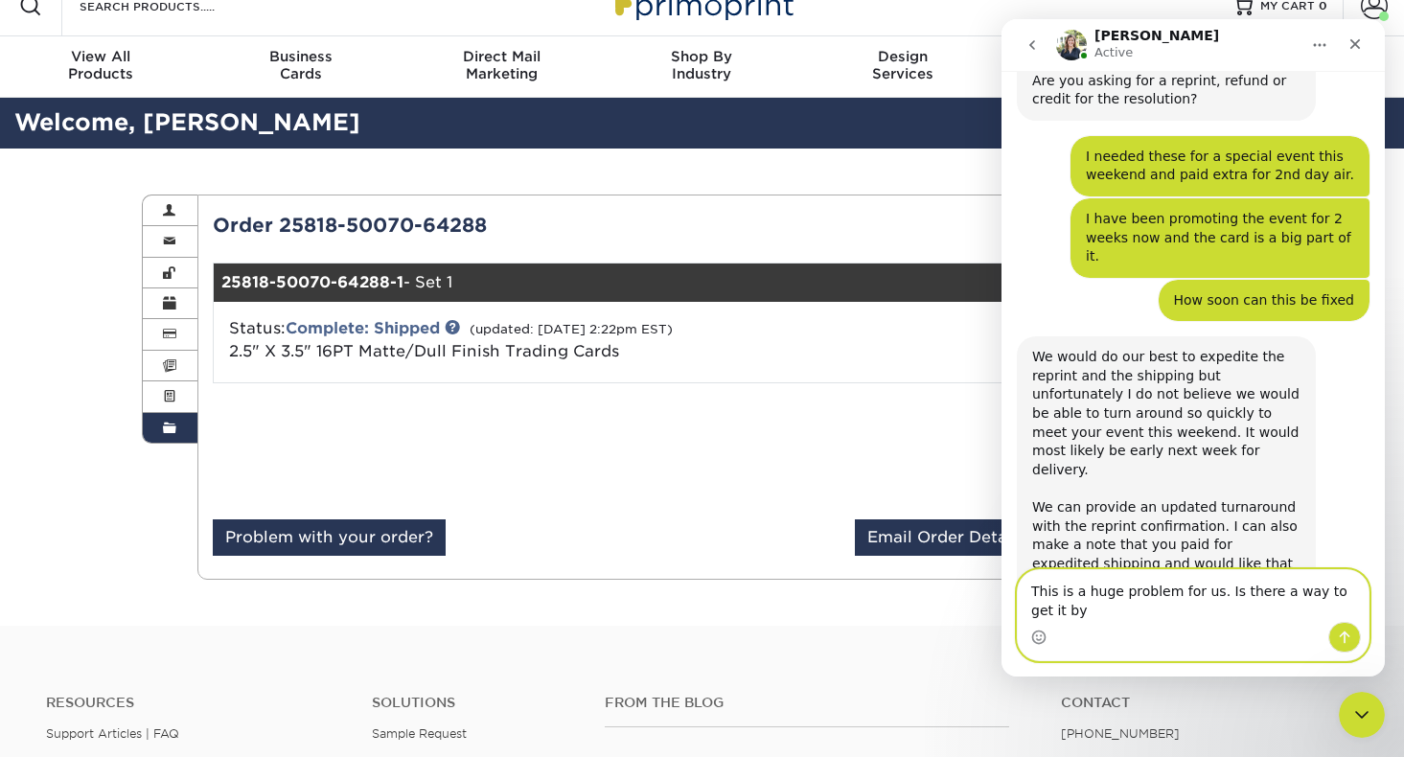
scroll to position [736, 0]
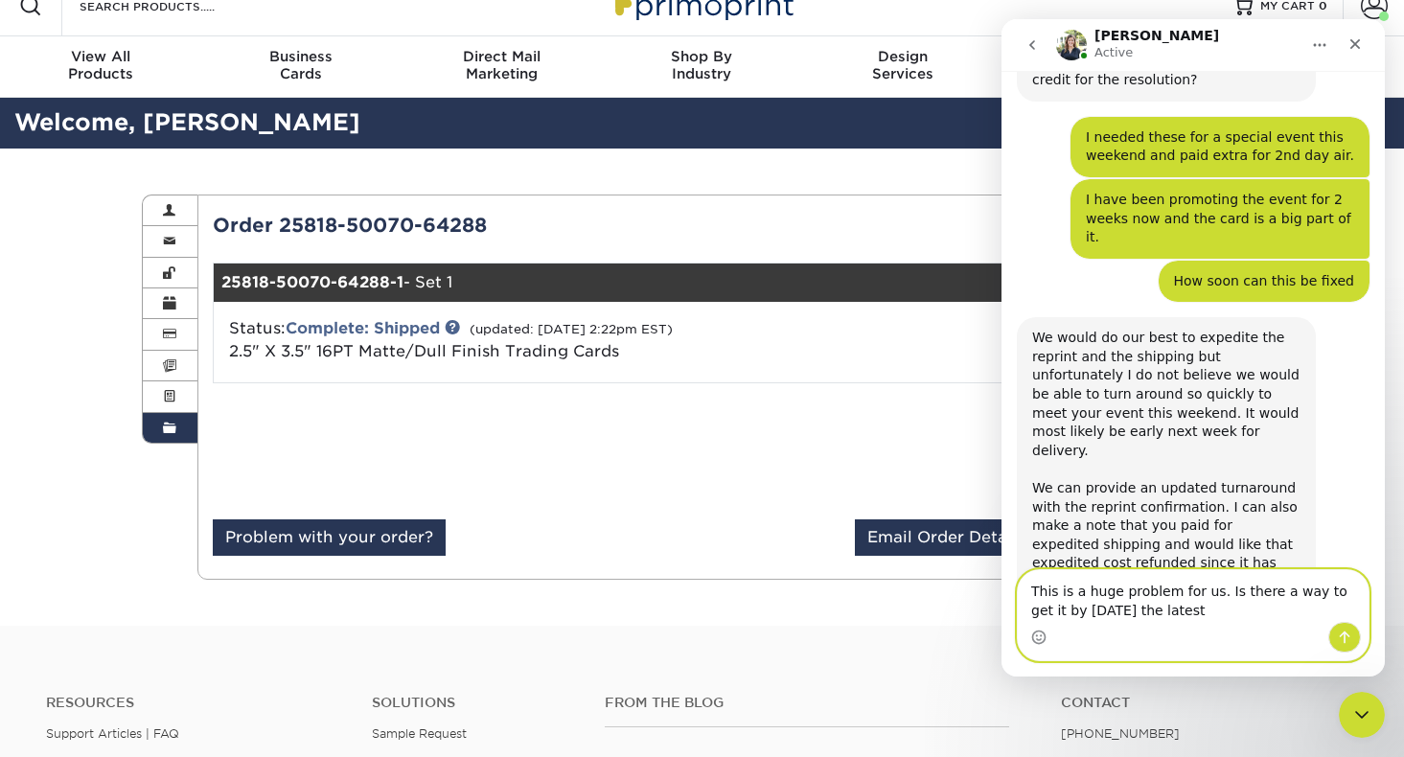
type textarea "This is a huge problem for us. Is there a way to get it by [DATE] the latest?"
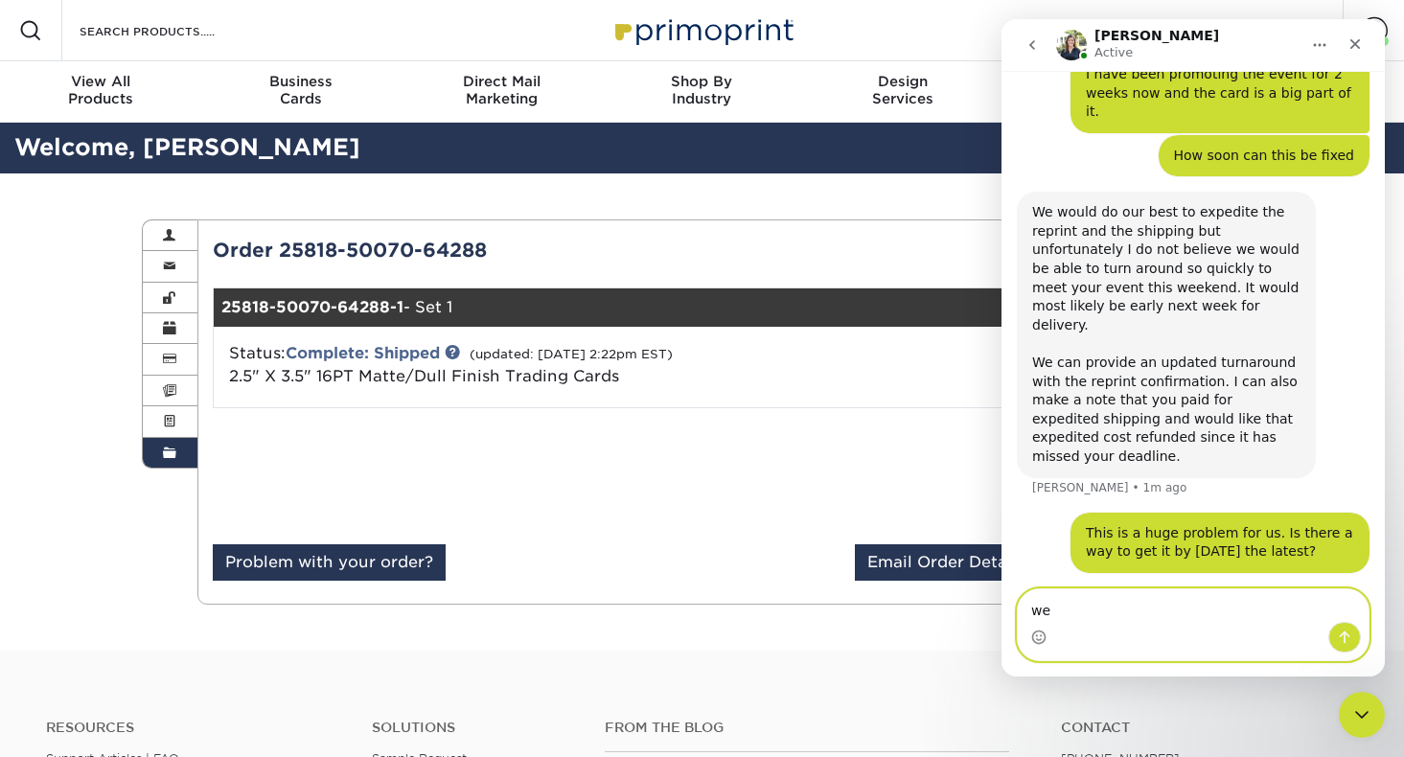
scroll to position [865, 0]
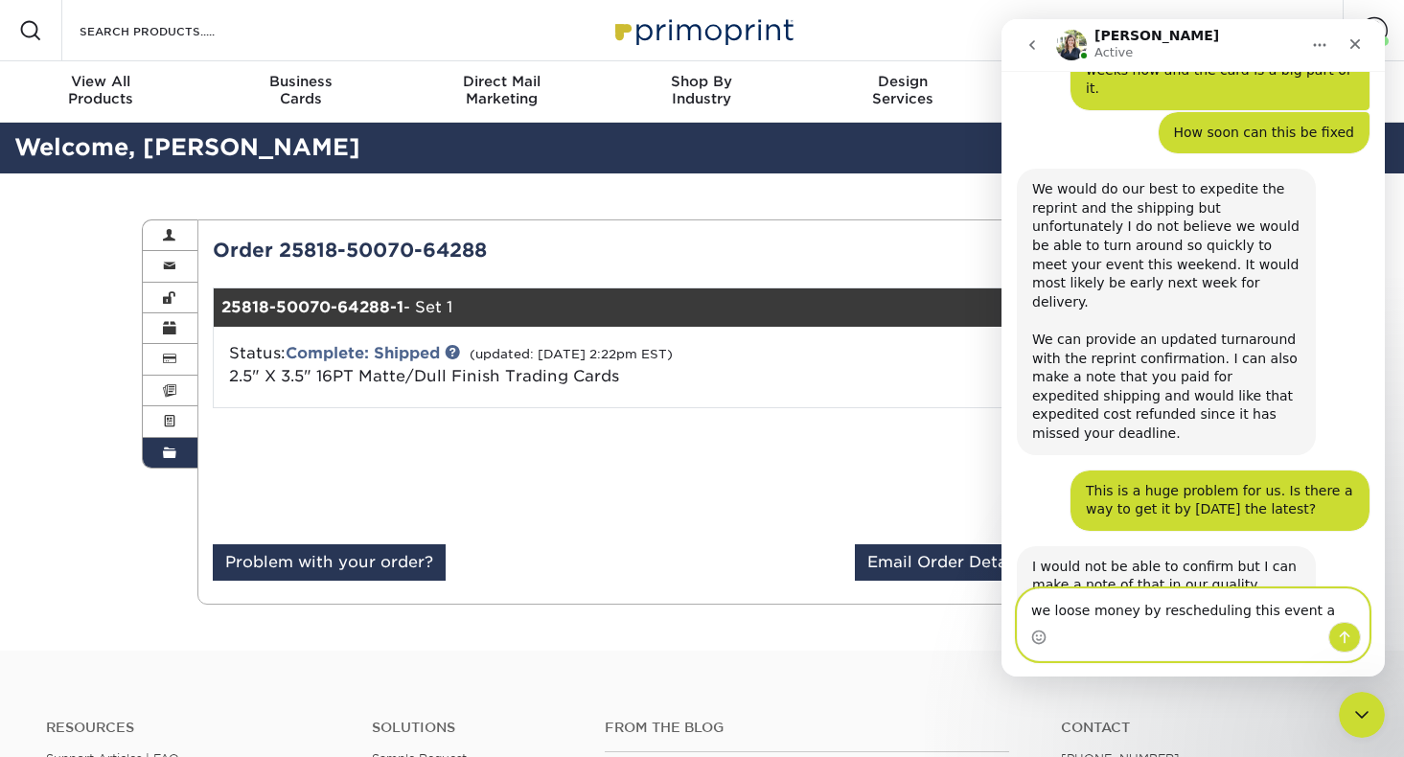
type textarea "we loose money by rescheduling this event"
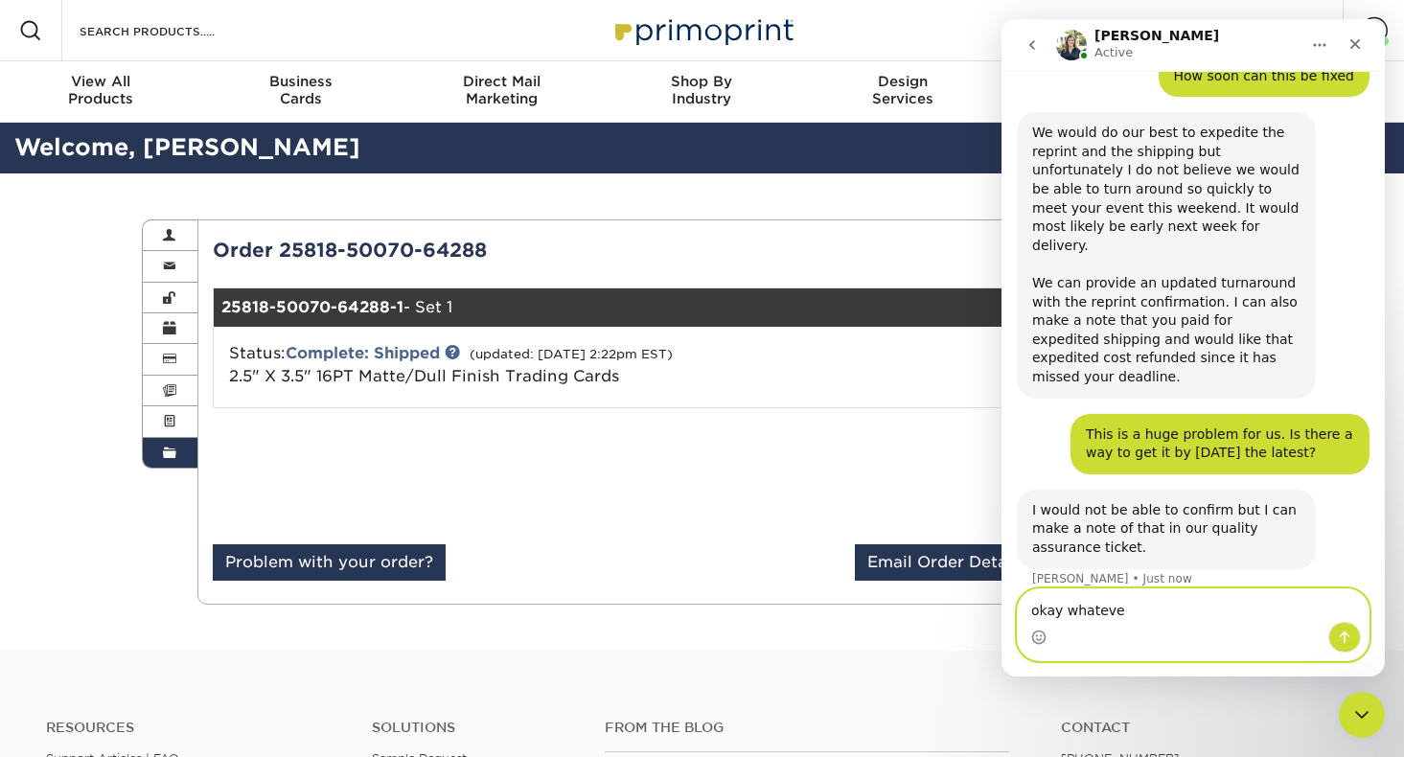
type textarea "okay whatever"
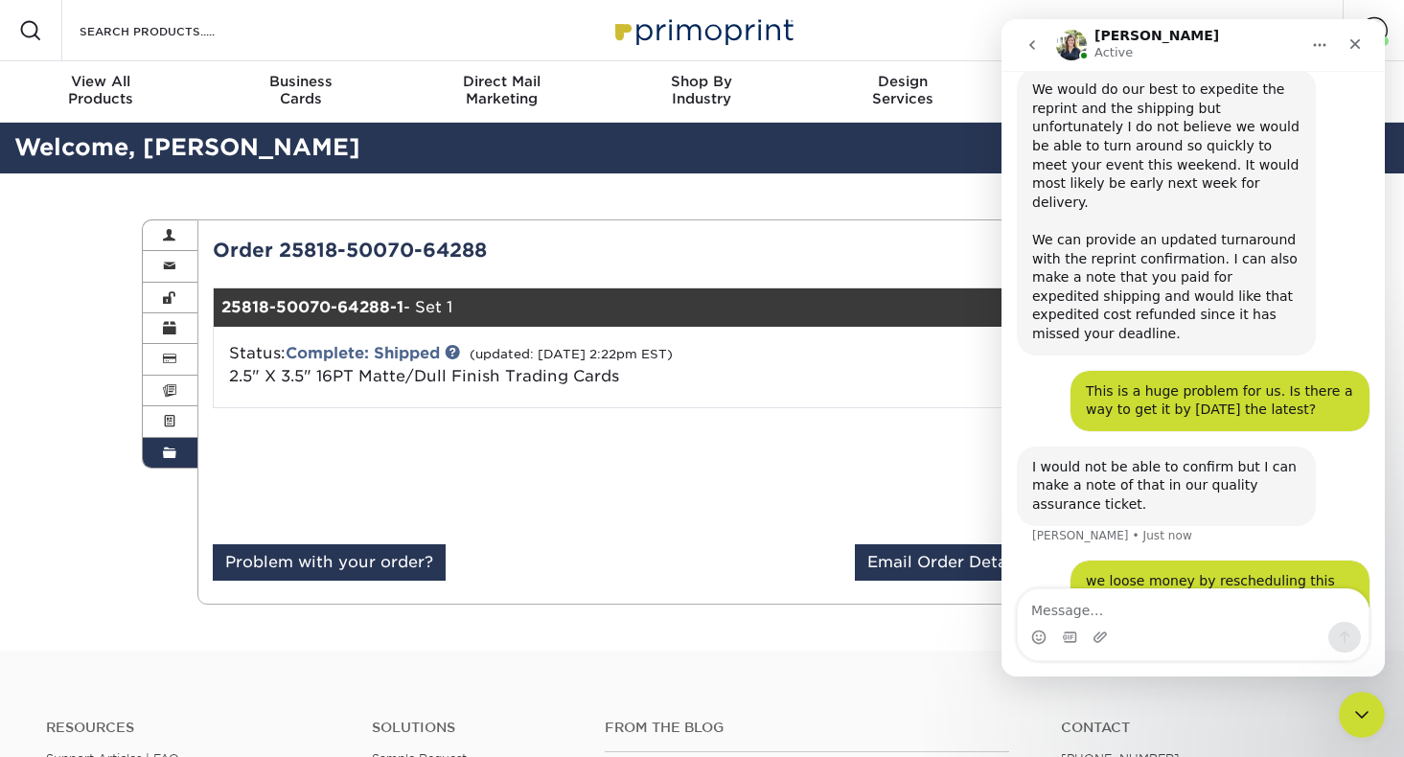
scroll to position [1058, 0]
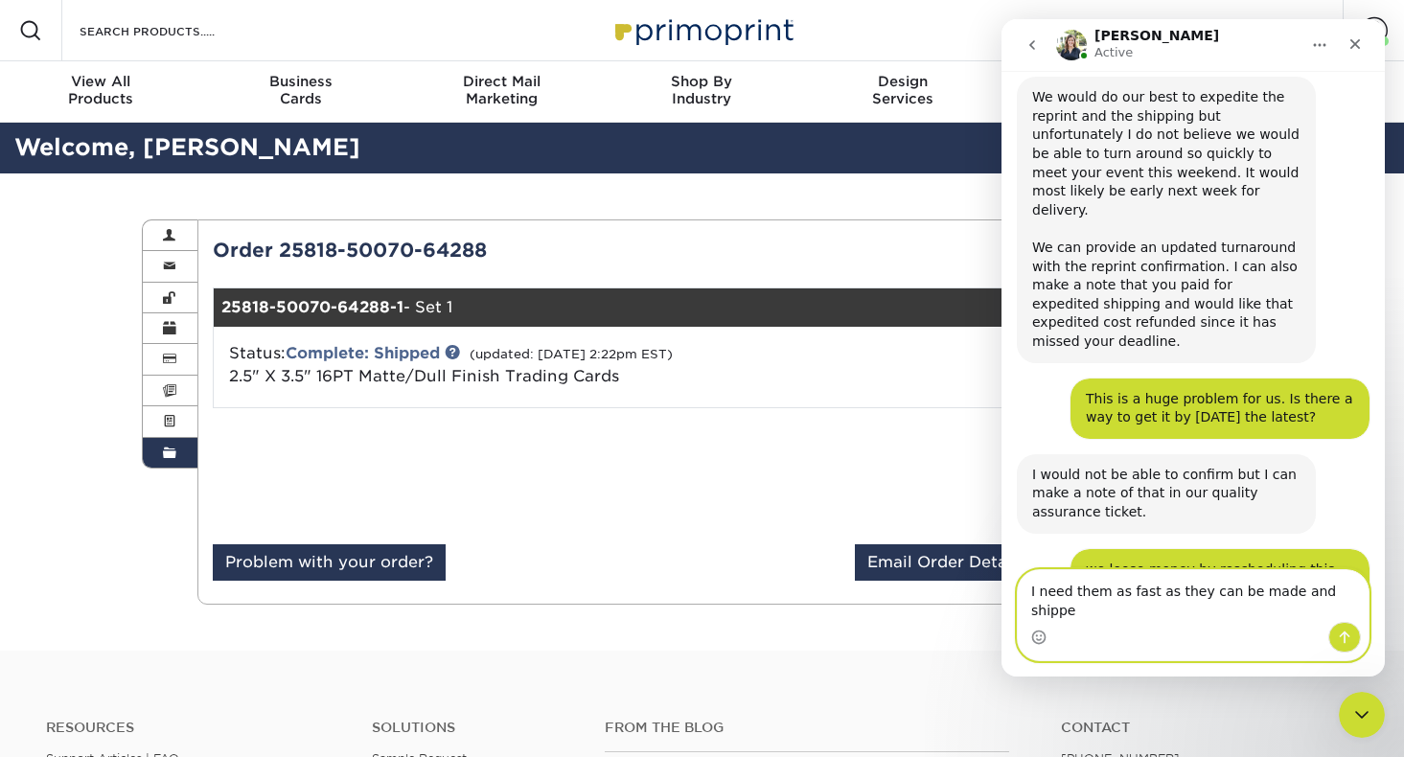
type textarea "I need them as fast as they can be made and shipped"
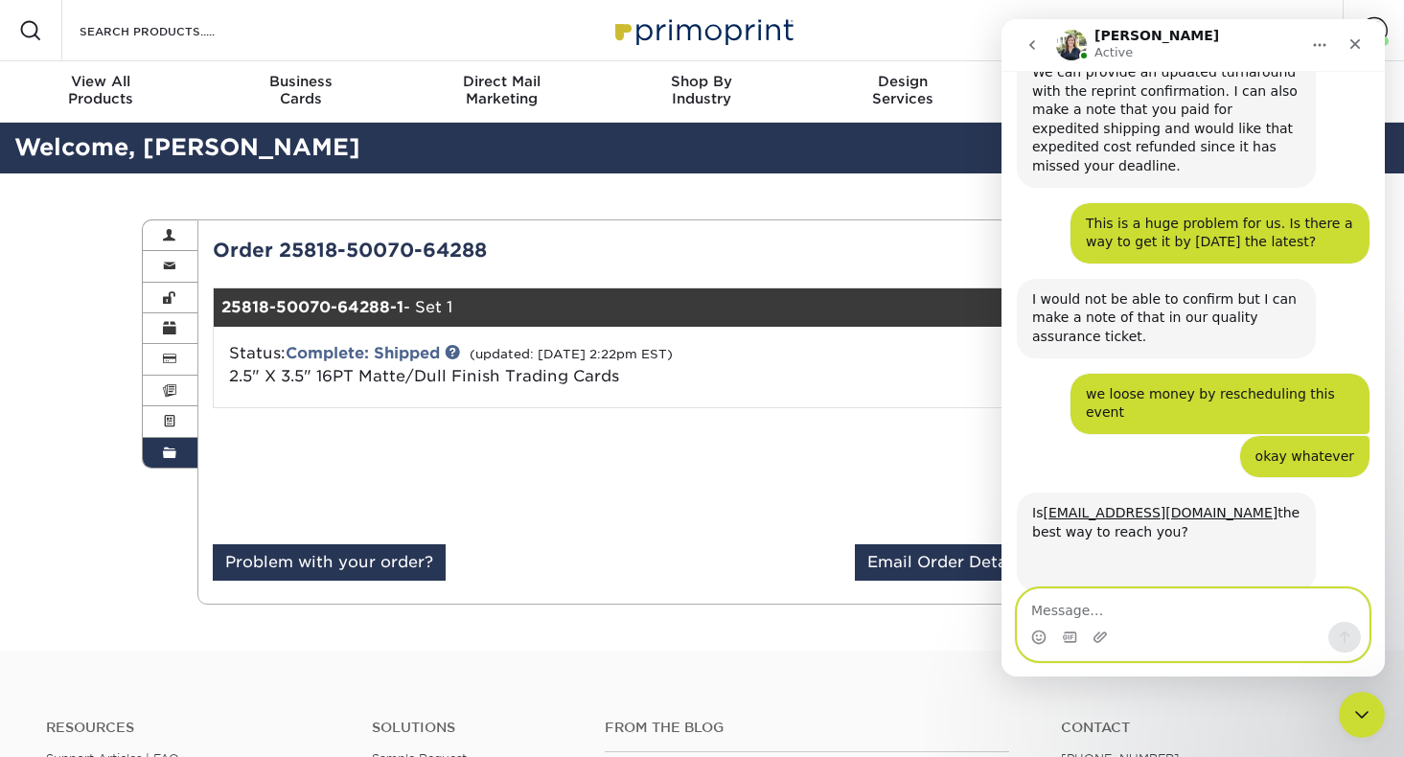
scroll to position [1202, 0]
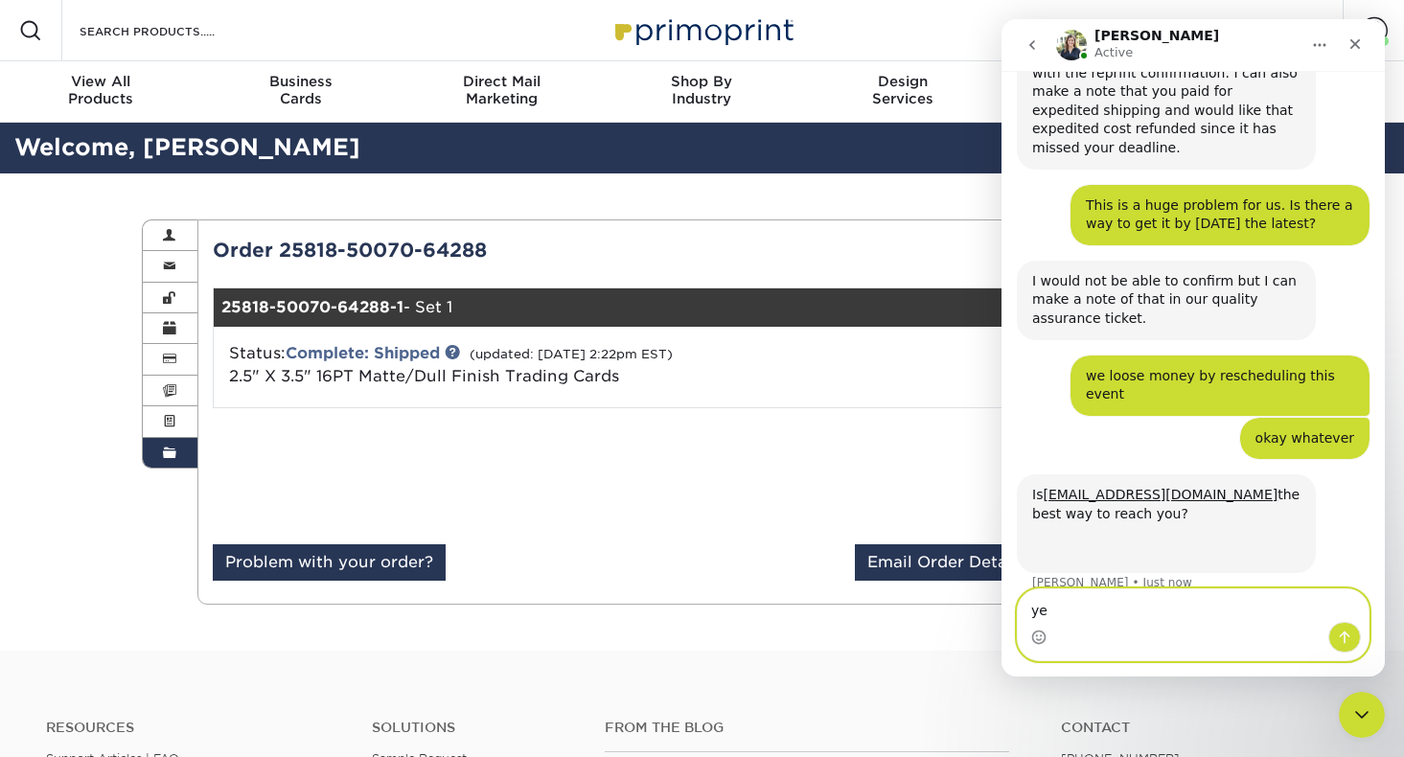
type textarea "yes"
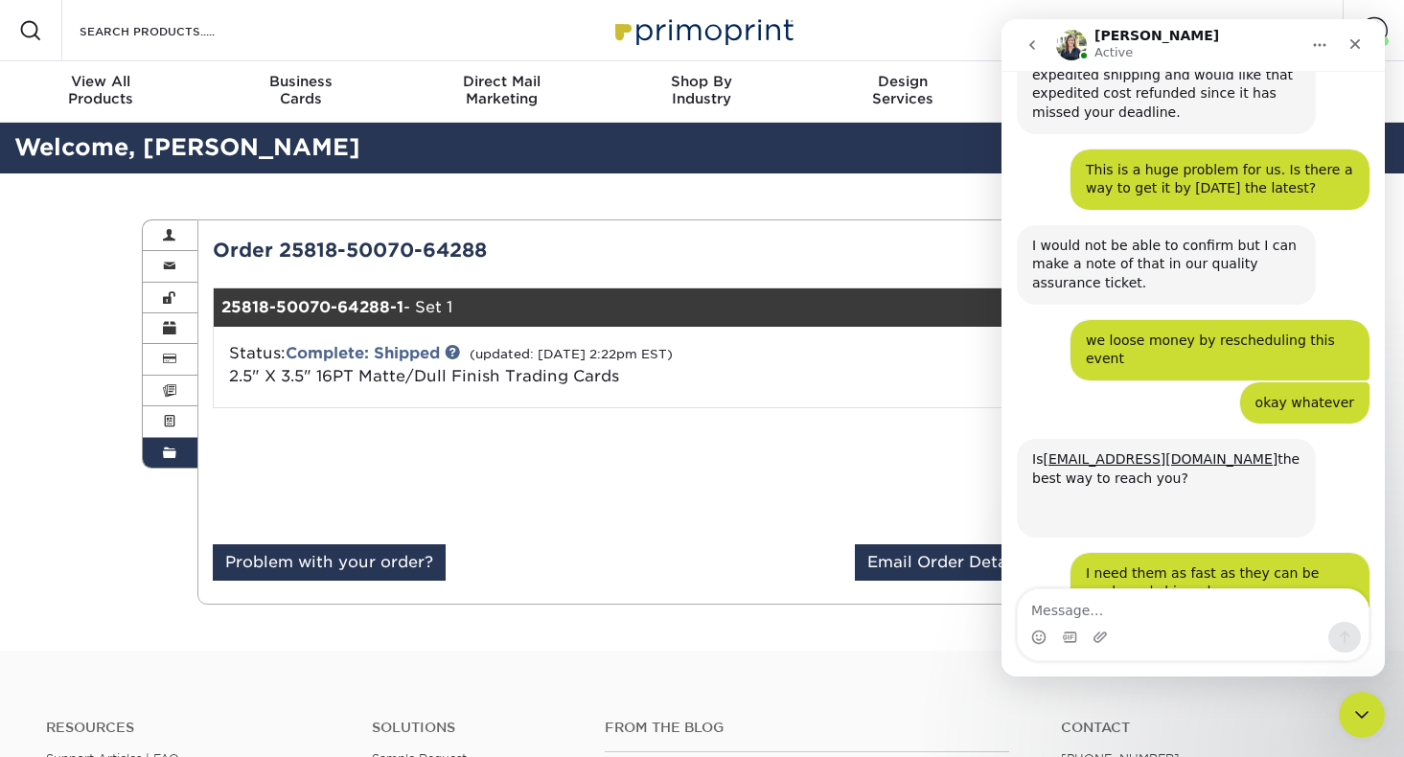
scroll to position [1342, 0]
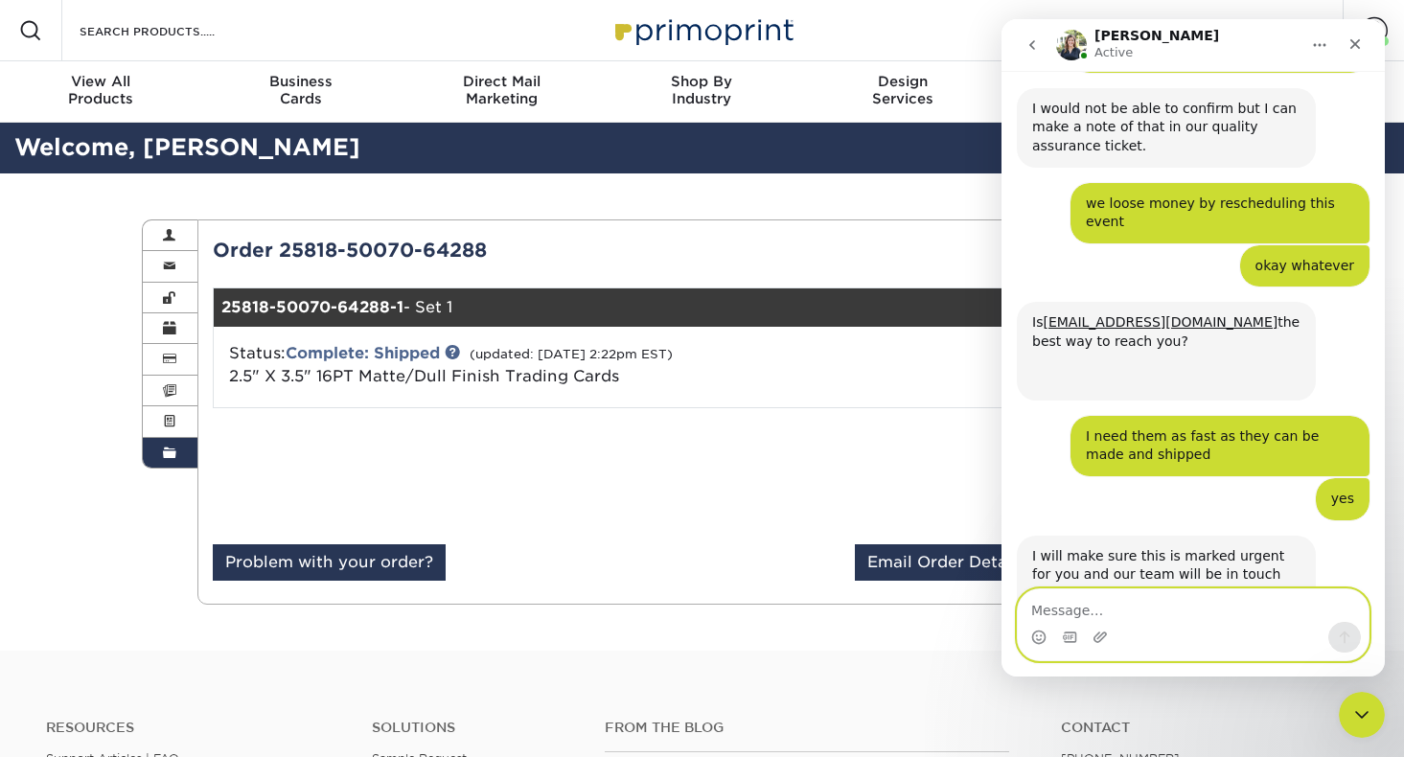
click at [1098, 611] on textarea "Message…" at bounding box center [1193, 605] width 351 height 33
type textarea "no thanks"
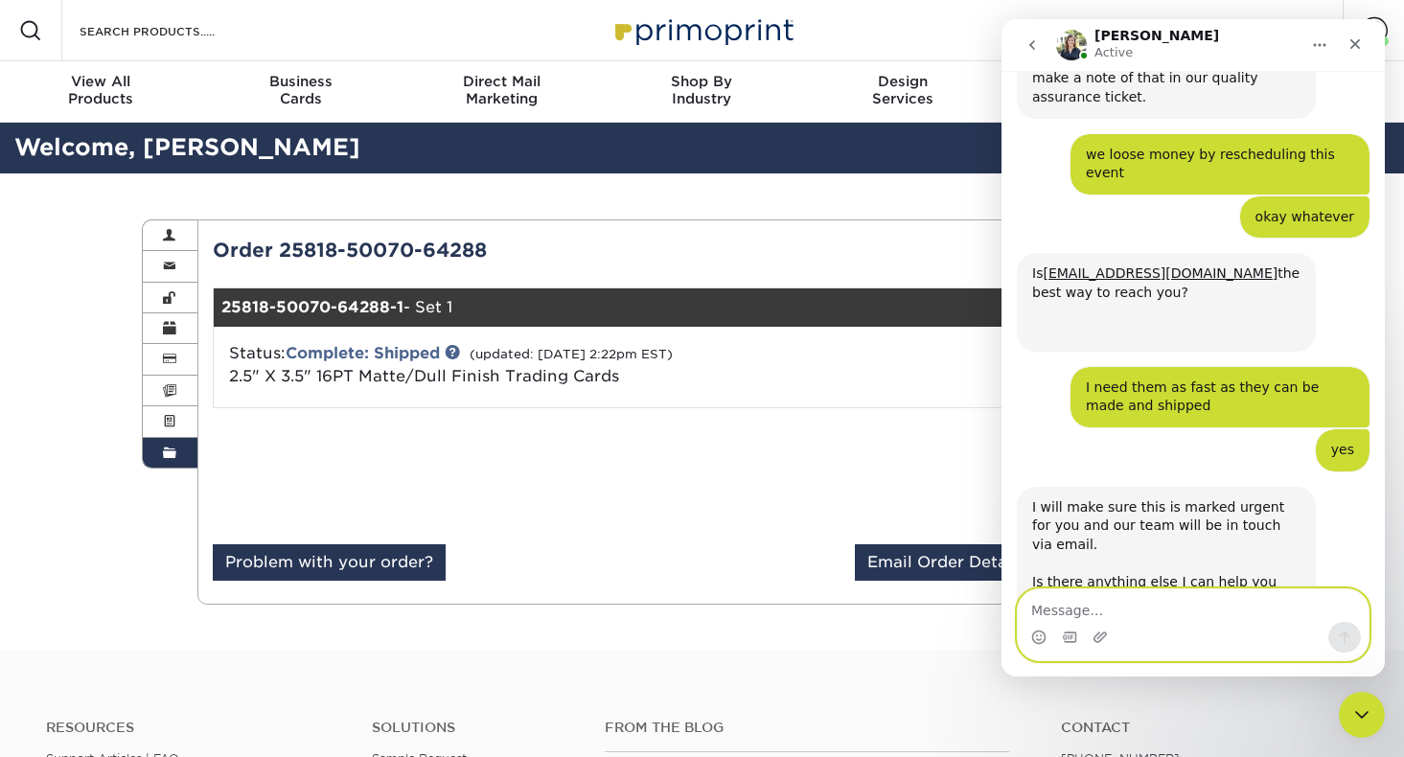
scroll to position [1474, 0]
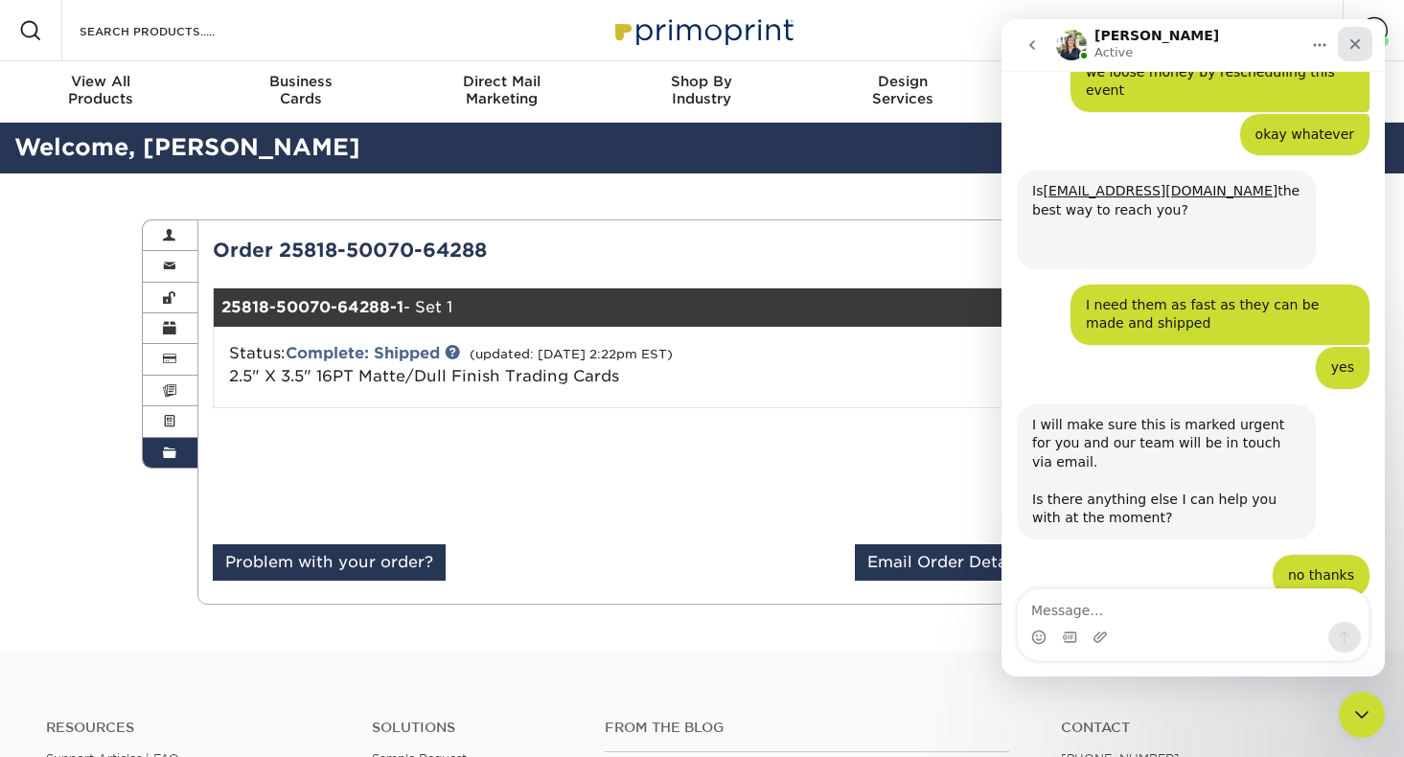
click at [1356, 47] on icon "Close" at bounding box center [1354, 43] width 15 height 15
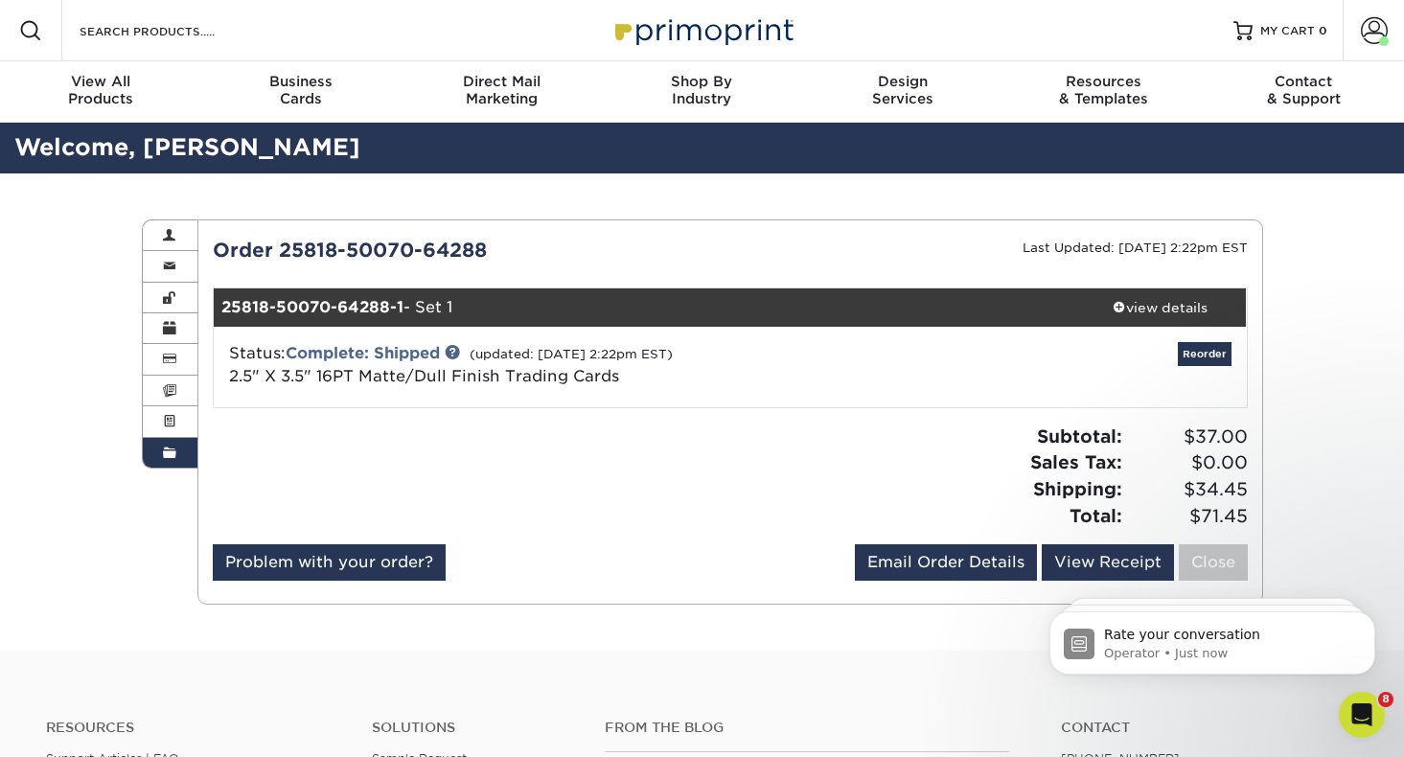
scroll to position [0, 0]
